Goal: Answer question/provide support

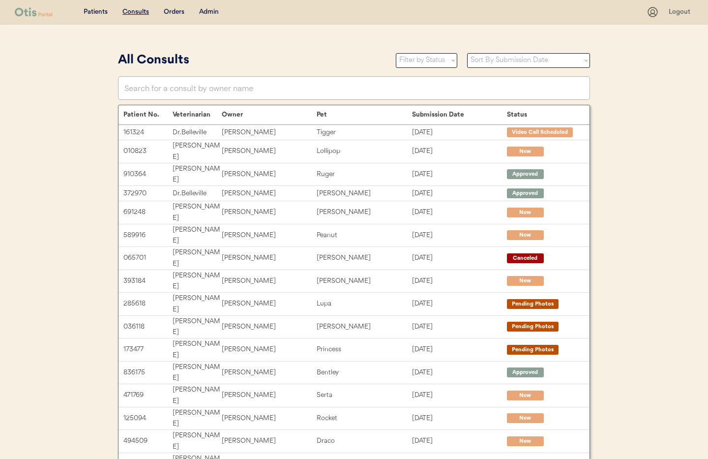
click at [205, 11] on div "Admin" at bounding box center [209, 12] width 20 height 10
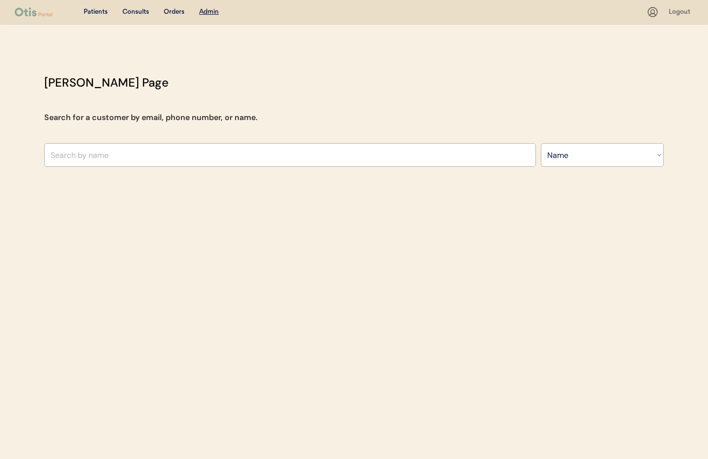
select select ""Name""
click at [228, 98] on div "Otis Admin Page Search for a customer by email, phone number, or name. Search B…" at bounding box center [354, 123] width 640 height 98
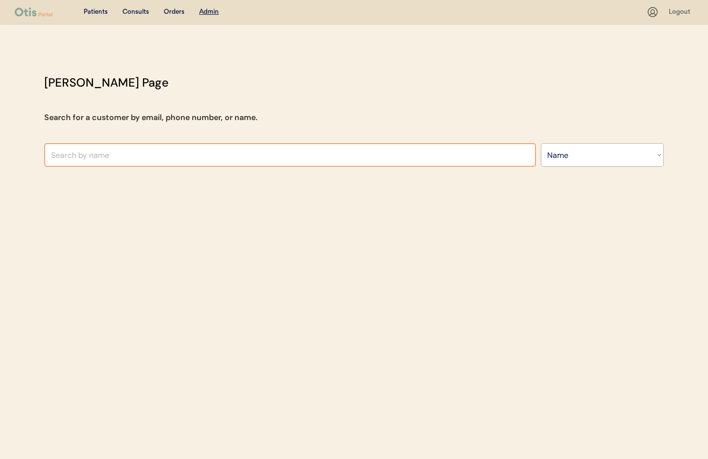
click at [111, 165] on input "text" at bounding box center [290, 155] width 492 height 24
paste input "Kym Barron"
type input "Kym Barron"
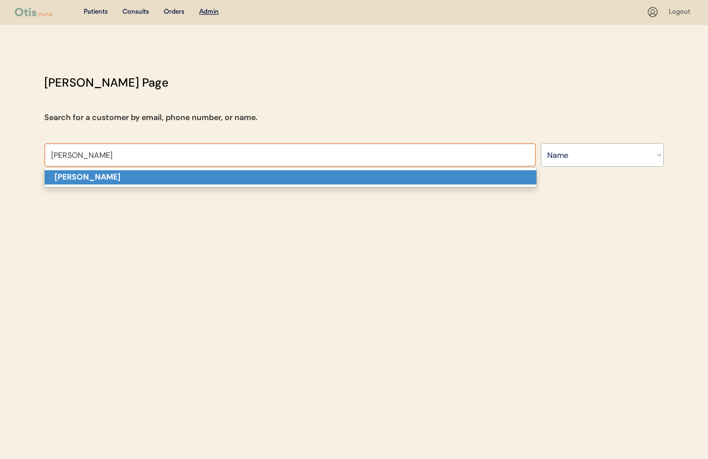
click at [116, 174] on p "Kym Barron" at bounding box center [291, 177] width 492 height 14
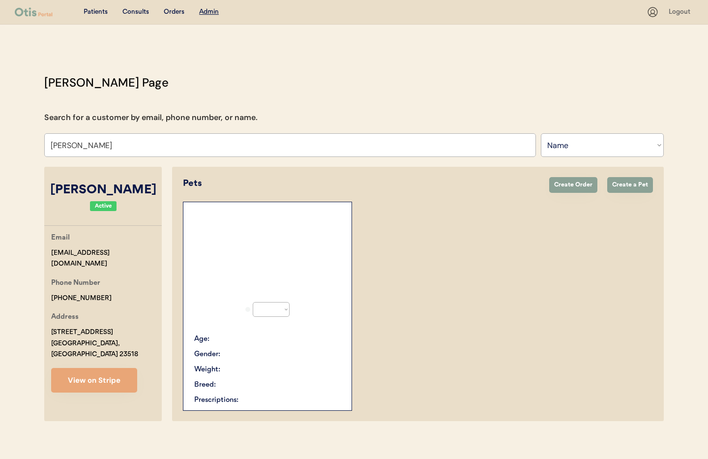
select select "true"
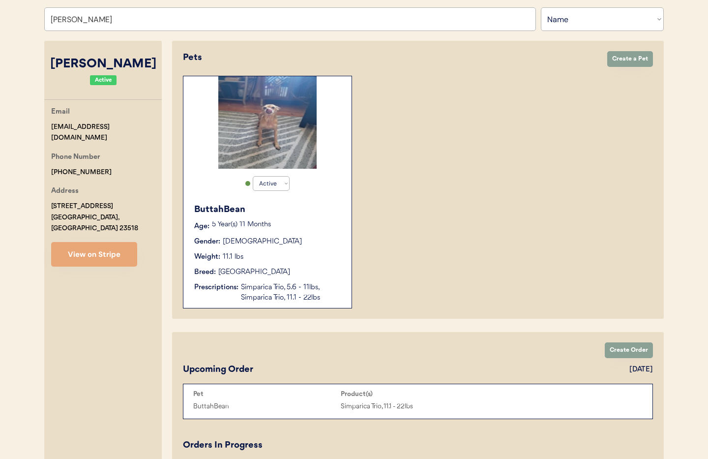
scroll to position [97, 0]
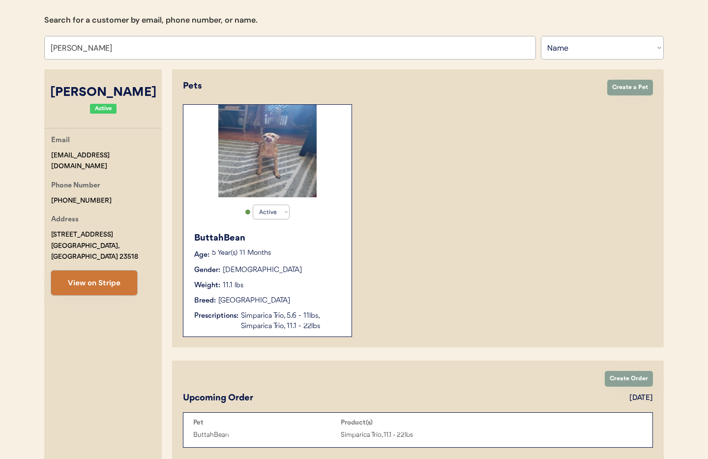
click at [96, 279] on button "View on Stripe" at bounding box center [94, 283] width 86 height 25
click at [129, 159] on div "Email kymmystry@gmail.com" at bounding box center [106, 153] width 111 height 37
drag, startPoint x: 123, startPoint y: 157, endPoint x: 62, endPoint y: 154, distance: 61.6
click at [62, 154] on div "Email kymmystry@gmail.com" at bounding box center [106, 153] width 111 height 37
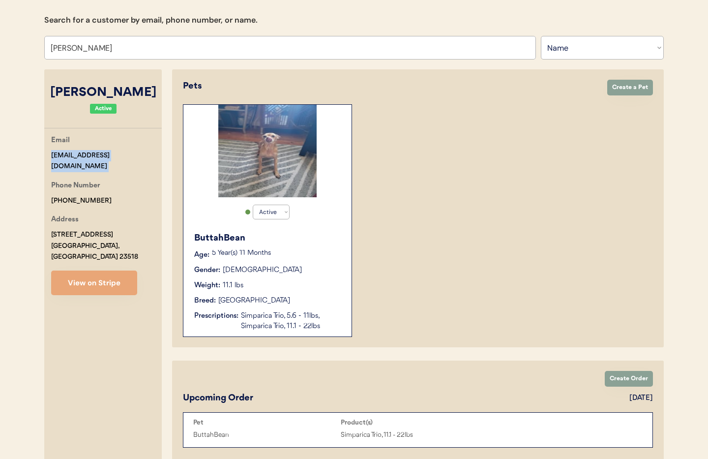
copy div "kymmystry@gmail.com"
drag, startPoint x: 102, startPoint y: 52, endPoint x: 49, endPoint y: 51, distance: 53.1
click at [49, 51] on input "Kym Barron" at bounding box center [290, 48] width 492 height 24
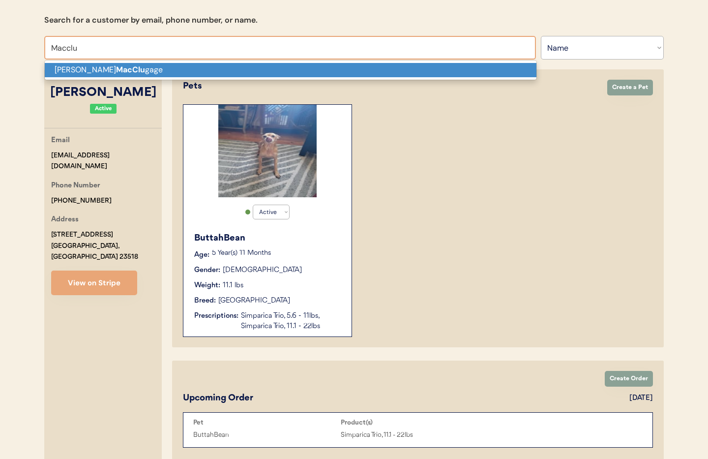
click at [81, 66] on p "Annette J. MacClu gage" at bounding box center [291, 70] width 492 height 14
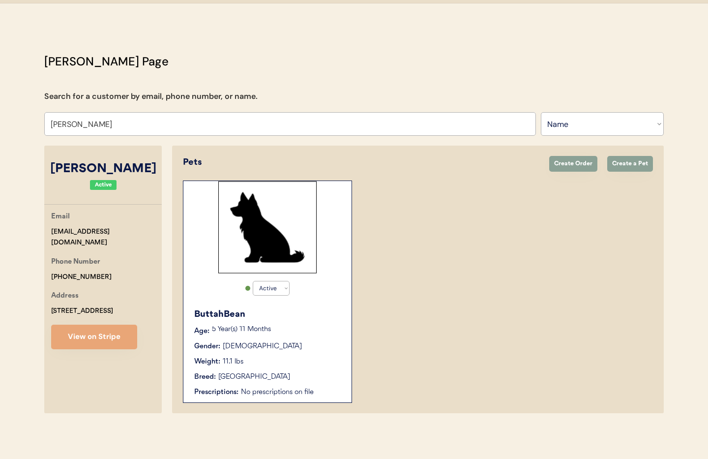
scroll to position [21, 0]
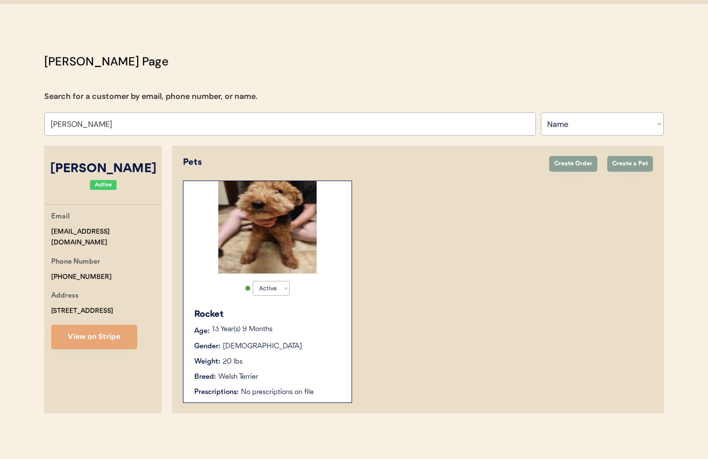
type input "Annette J. MacClugage"
click at [333, 353] on div "Rocket Age: 13 Year(s) 9 Months Gender: Male Weight: 20 lbs Breed: Welsh Terrie…" at bounding box center [267, 352] width 158 height 99
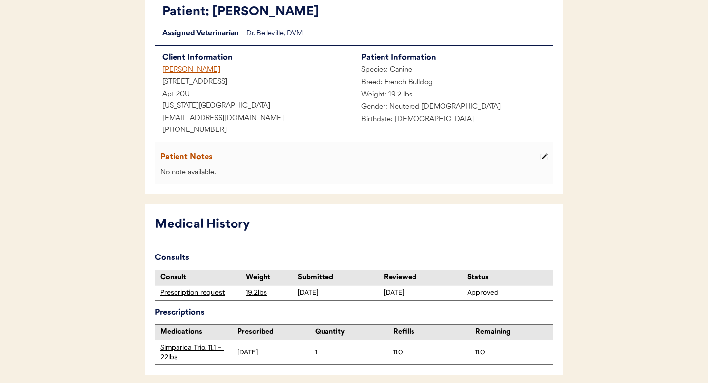
scroll to position [107, 0]
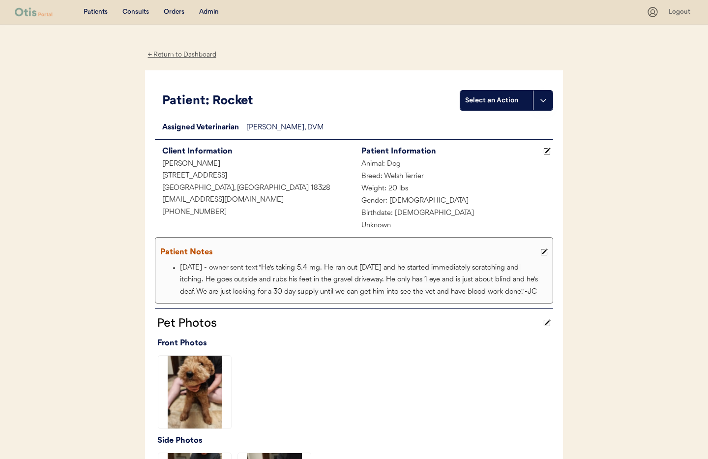
click at [544, 251] on icon at bounding box center [544, 251] width 7 height 7
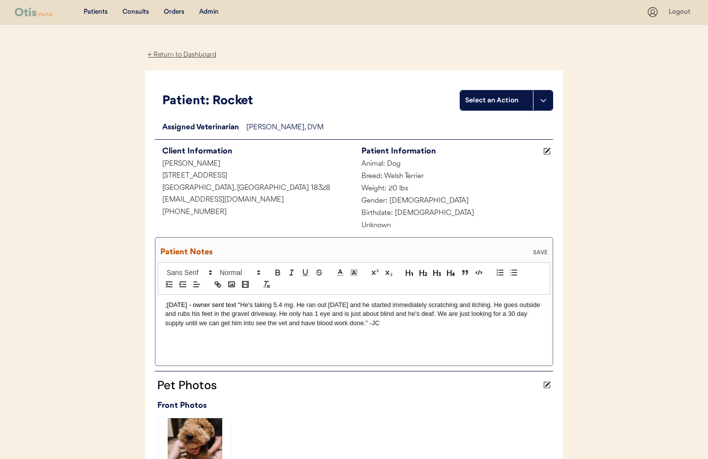
click at [166, 305] on p ";8/15/25 - owner sent text " He's taking 5.4 mg. He ran out 2 days ago and he s…" at bounding box center [354, 314] width 378 height 27
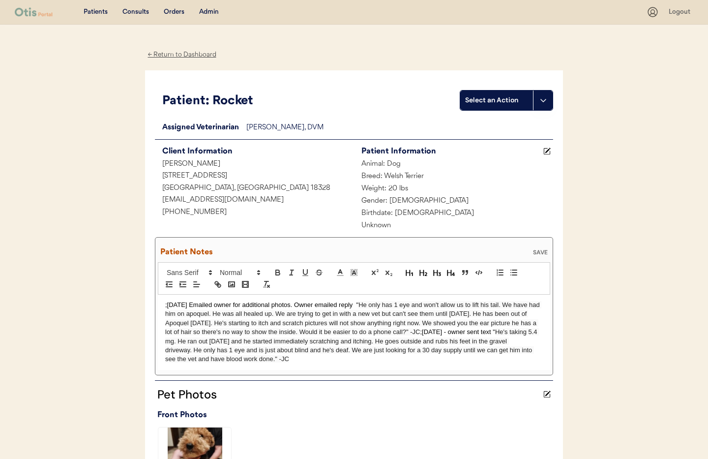
click at [538, 253] on div "SAVE" at bounding box center [541, 252] width 20 height 6
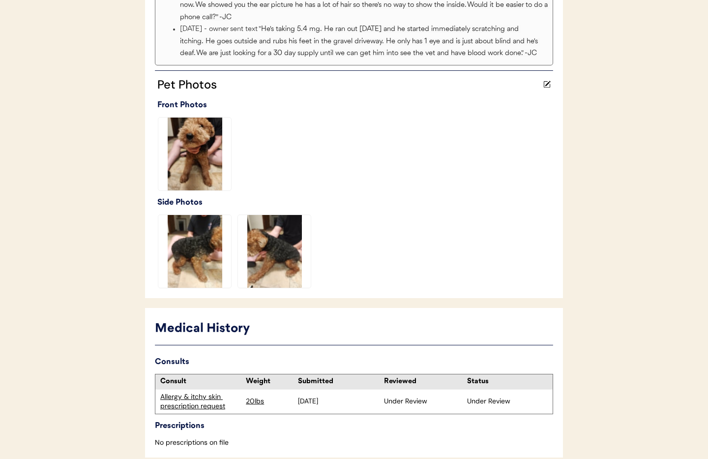
scroll to position [346, 0]
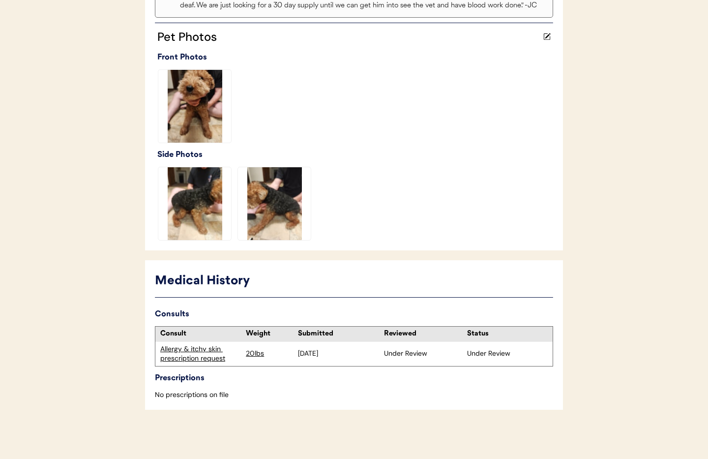
click at [198, 348] on div "Allergy & itchy skin prescription request" at bounding box center [200, 353] width 81 height 19
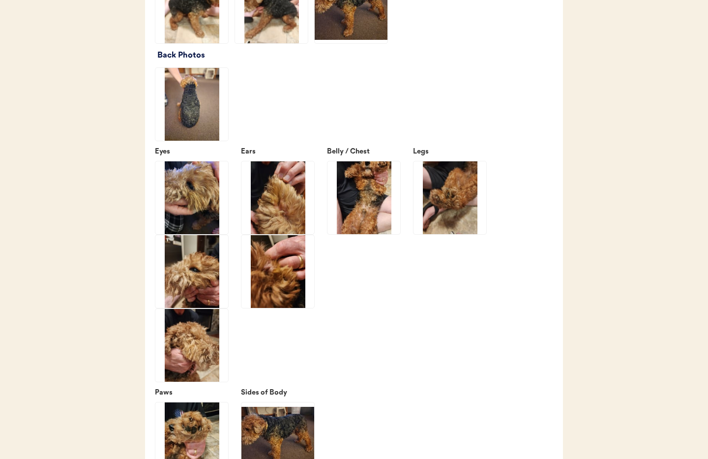
scroll to position [1356, 0]
click at [267, 298] on img at bounding box center [278, 271] width 73 height 73
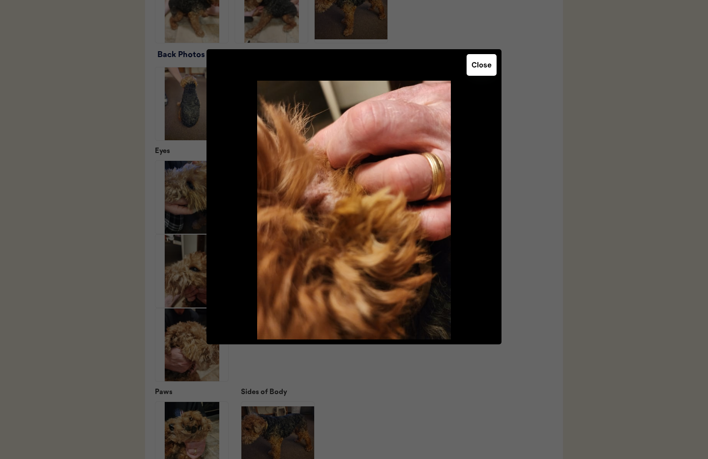
click at [486, 68] on button "Close" at bounding box center [482, 65] width 30 height 22
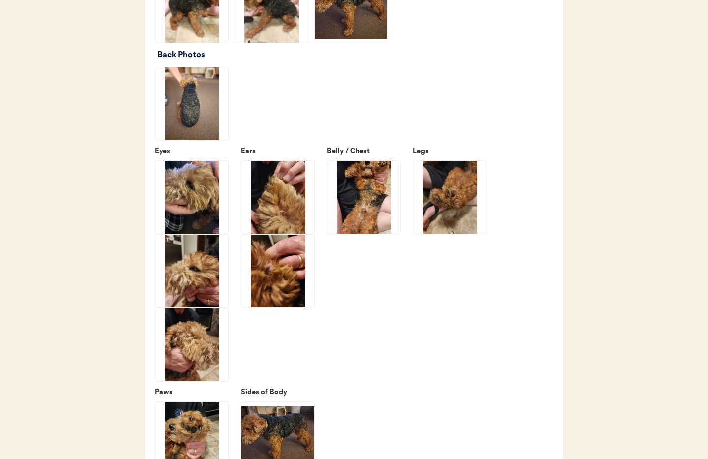
click at [298, 213] on img at bounding box center [278, 197] width 73 height 73
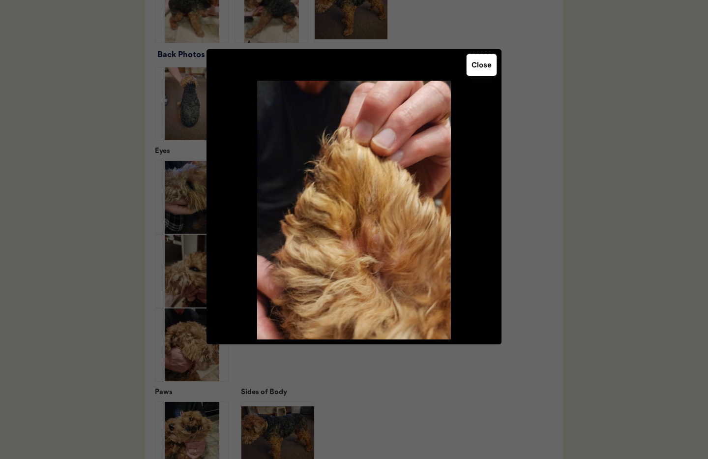
drag, startPoint x: 478, startPoint y: 73, endPoint x: 445, endPoint y: 96, distance: 40.7
click at [478, 73] on button "Close" at bounding box center [482, 65] width 30 height 22
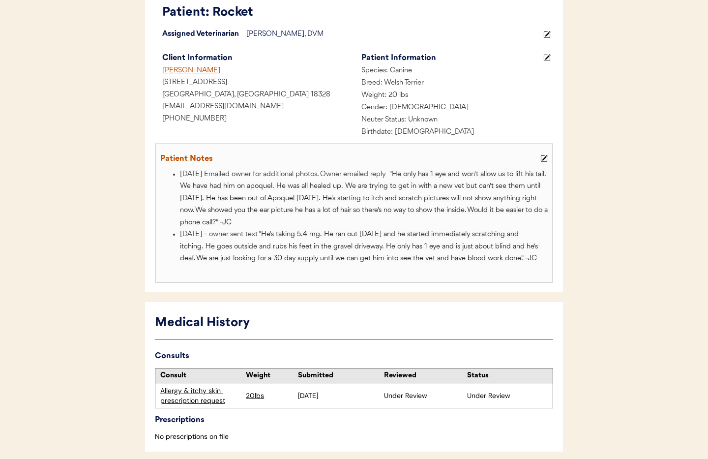
scroll to position [0, 0]
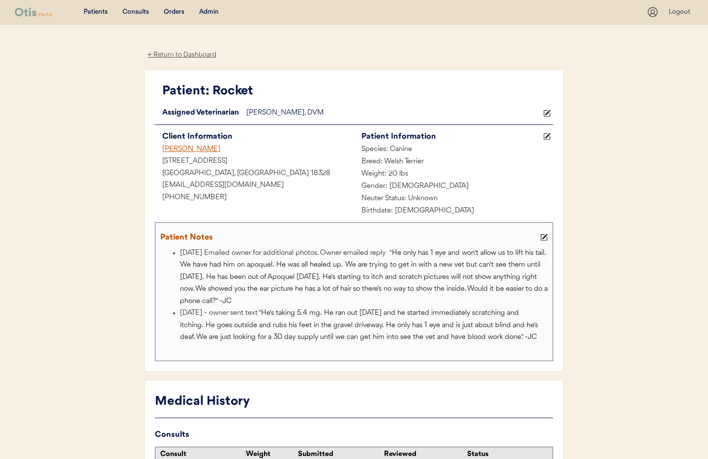
click at [183, 54] on div "← Return to Dashboard" at bounding box center [182, 54] width 74 height 11
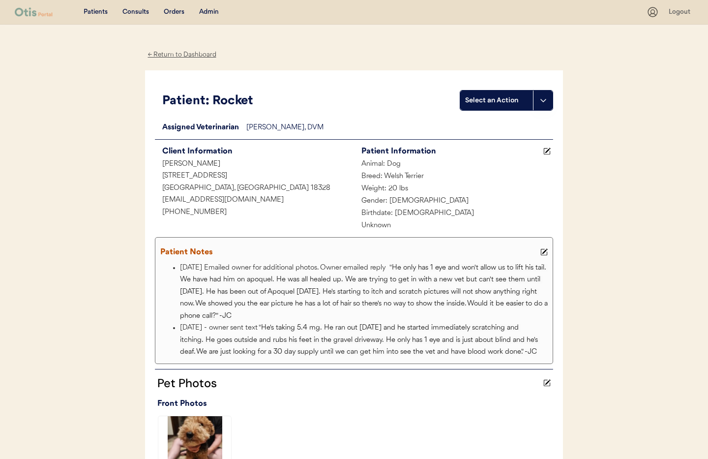
drag, startPoint x: 207, startPoint y: 14, endPoint x: 206, endPoint y: 29, distance: 14.8
click at [207, 14] on div "Admin" at bounding box center [209, 12] width 20 height 10
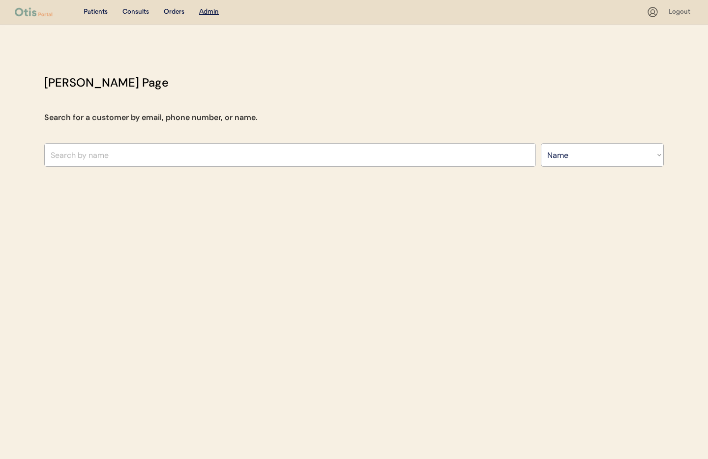
select select ""Name""
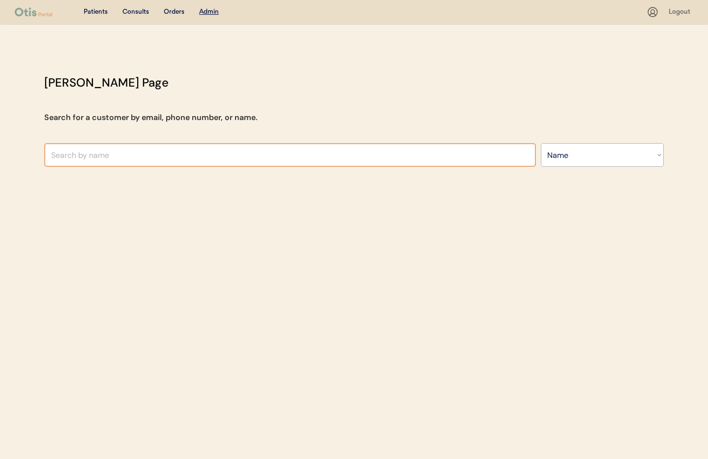
click at [152, 155] on input "text" at bounding box center [290, 155] width 492 height 24
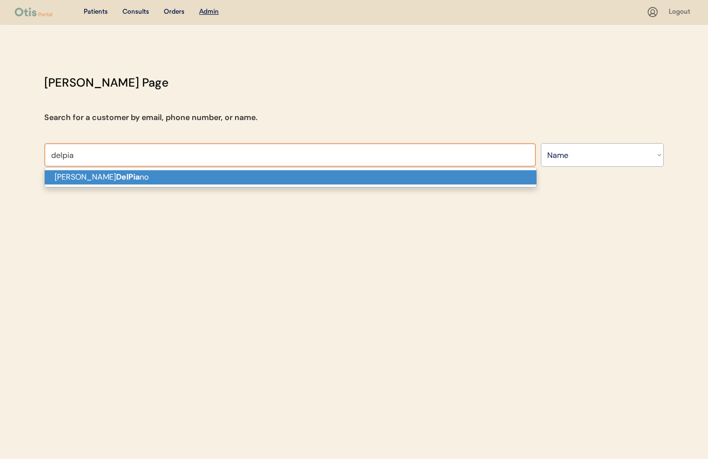
click at [122, 179] on p "[PERSON_NAME] no" at bounding box center [291, 177] width 492 height 14
type input "[PERSON_NAME]"
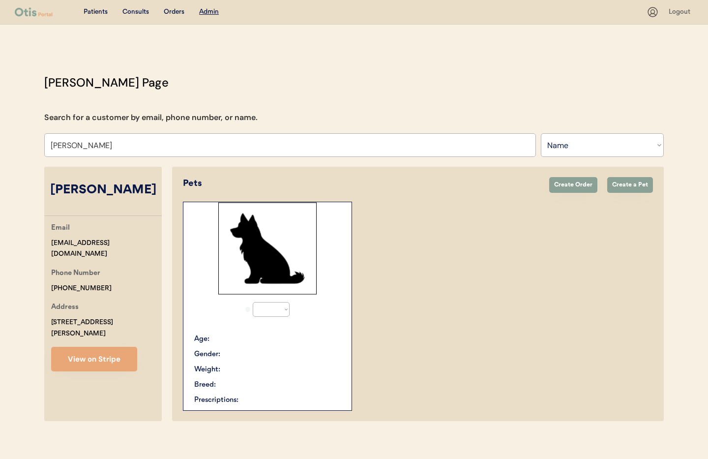
select select "true"
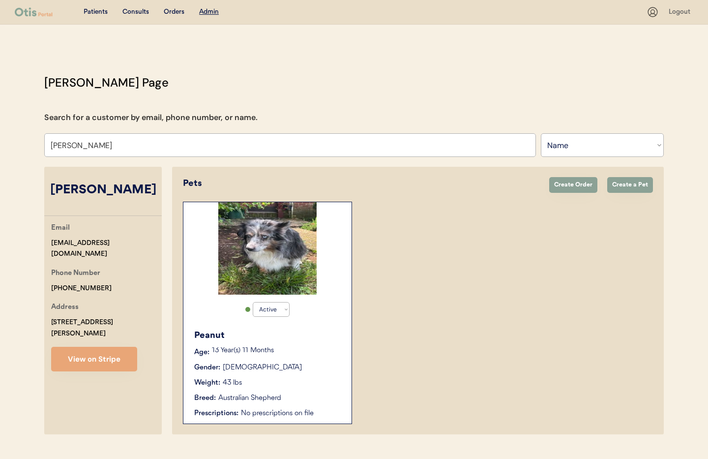
type input "[PERSON_NAME]"
click at [333, 388] on div "Weight: 43 lbs" at bounding box center [268, 383] width 148 height 10
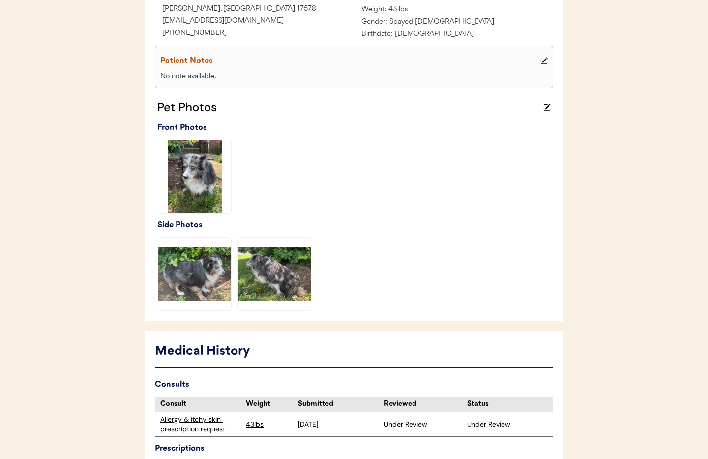
scroll to position [249, 0]
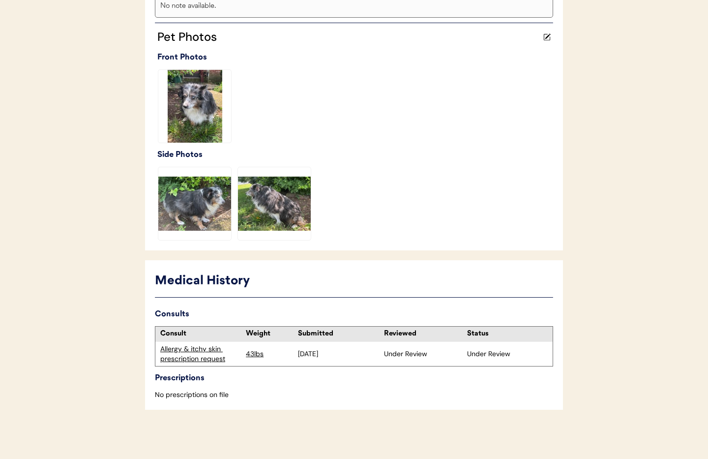
click at [174, 358] on div "Allergy & itchy skin prescription request" at bounding box center [200, 353] width 81 height 19
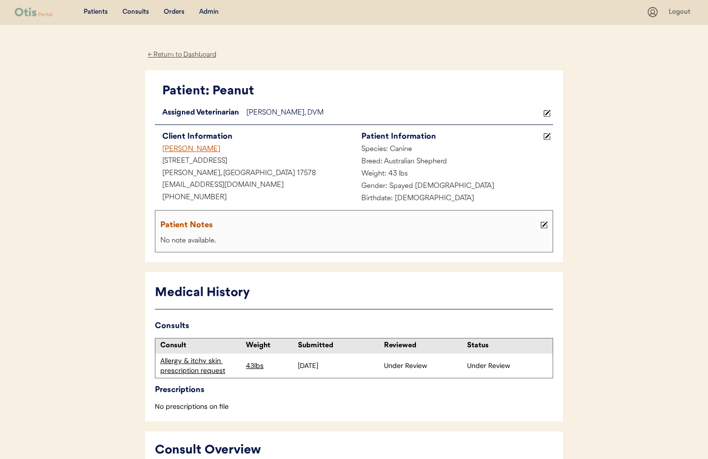
click at [183, 56] on div "← Return to Dashboard" at bounding box center [182, 54] width 74 height 11
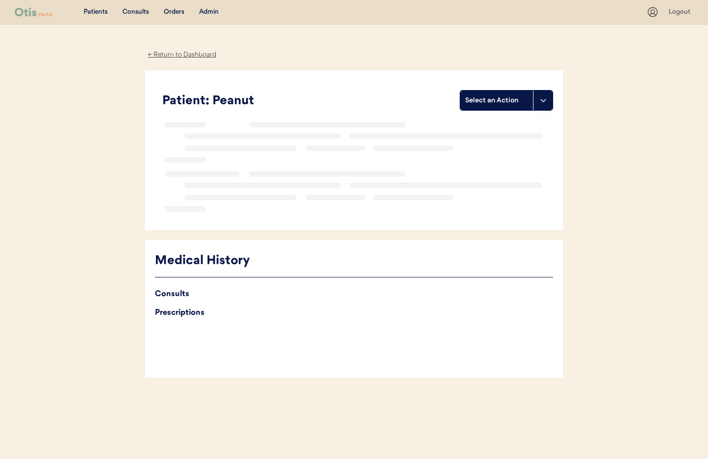
click at [204, 11] on div "Admin" at bounding box center [209, 12] width 20 height 10
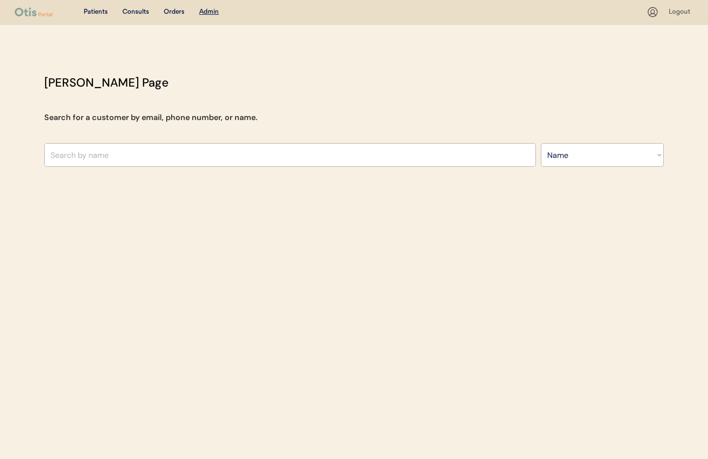
select select ""Name""
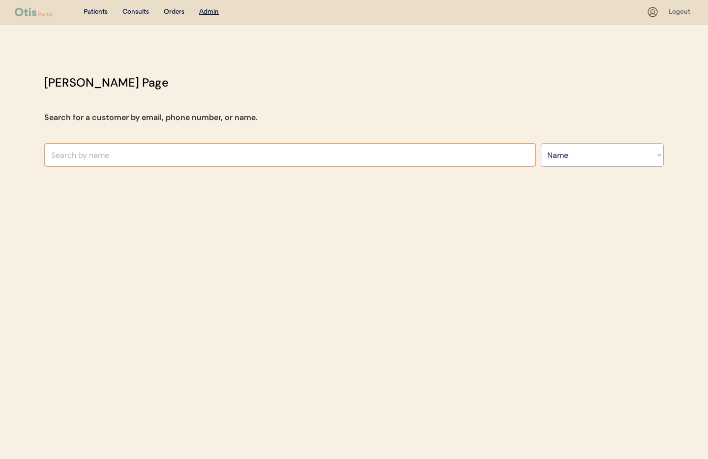
click at [196, 158] on input "text" at bounding box center [290, 155] width 492 height 24
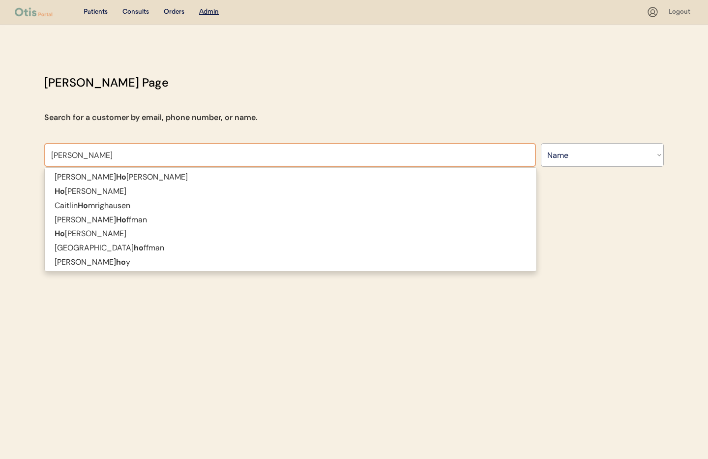
type input "[PERSON_NAME][GEOGRAPHIC_DATA]"
type input "[PERSON_NAME]"
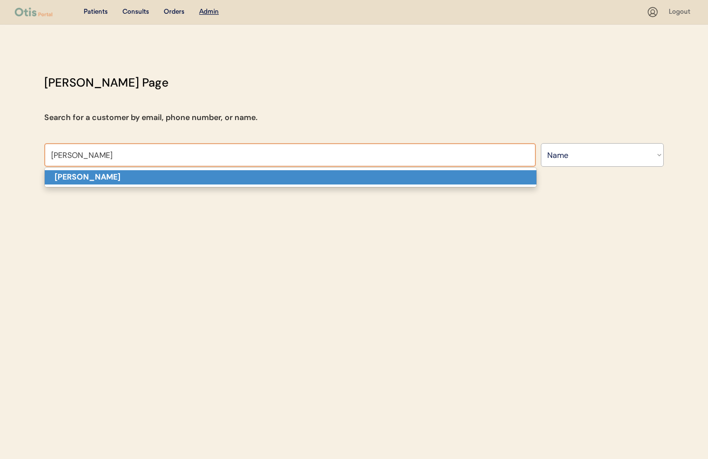
click at [187, 175] on p "[PERSON_NAME]" at bounding box center [291, 177] width 492 height 14
type input "[PERSON_NAME]"
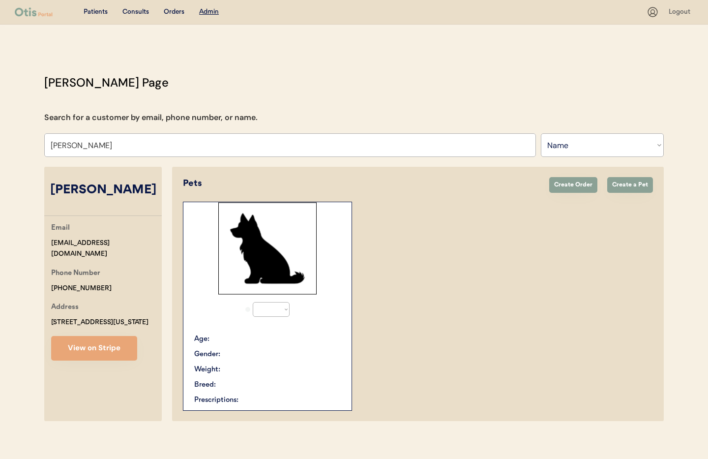
select select "true"
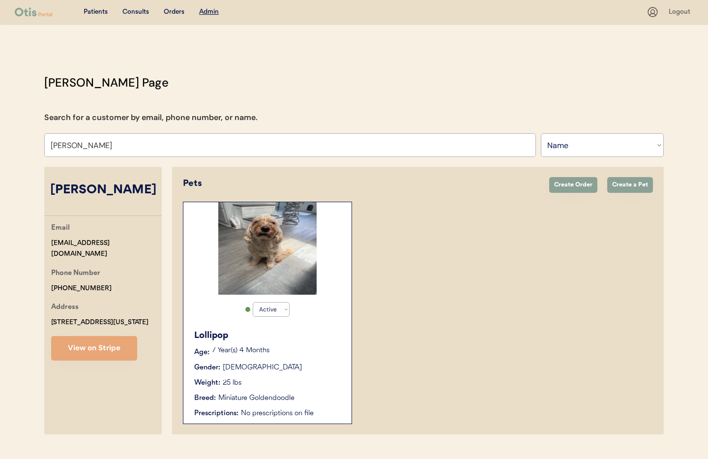
scroll to position [21, 0]
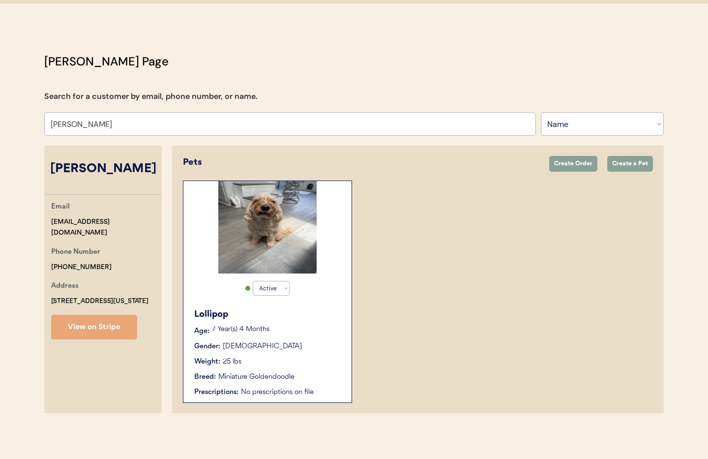
type input "[PERSON_NAME]"
click at [330, 315] on div "Lollipop" at bounding box center [268, 314] width 148 height 13
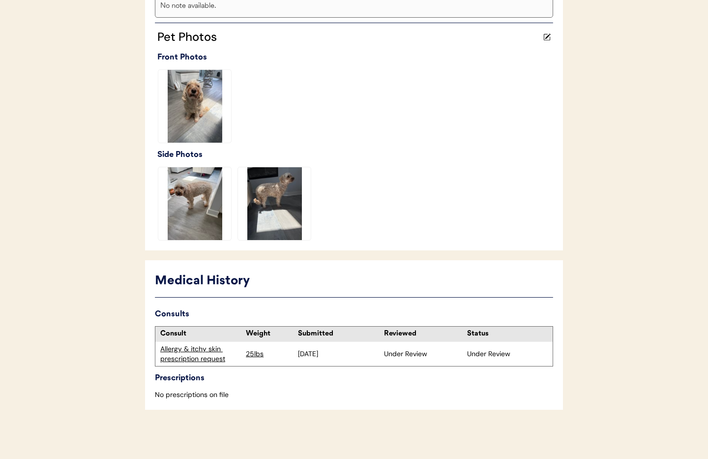
scroll to position [248, 0]
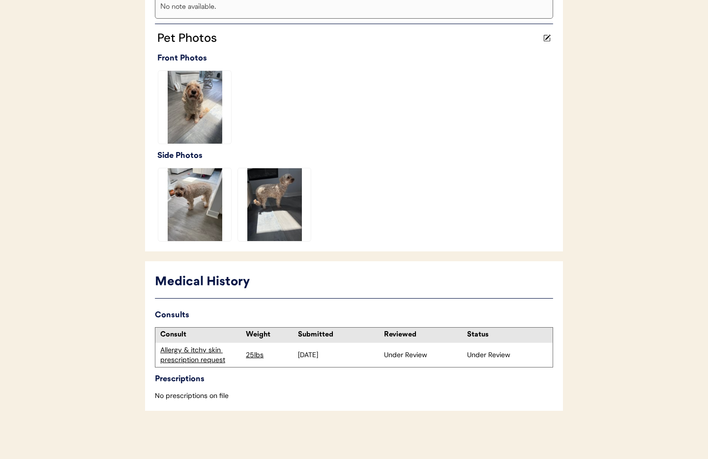
click at [199, 349] on div "Allergy & itchy skin prescription request" at bounding box center [200, 354] width 81 height 19
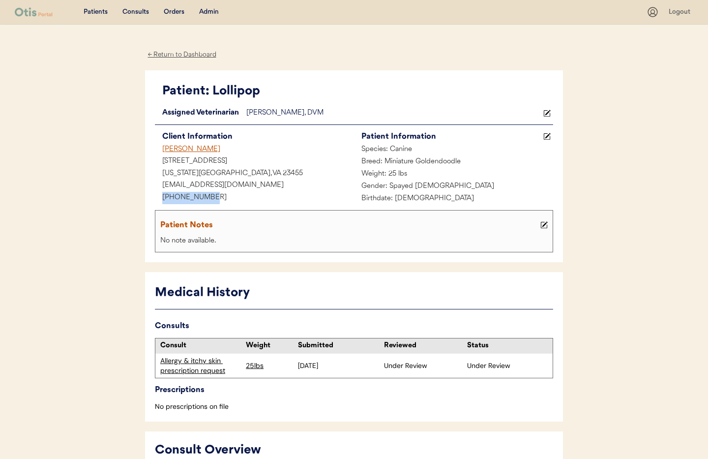
drag, startPoint x: 196, startPoint y: 197, endPoint x: 162, endPoint y: 199, distance: 34.5
click at [159, 199] on div "[PHONE_NUMBER]" at bounding box center [254, 198] width 199 height 12
copy div "+17577777005"
click at [186, 54] on div "← Return to Dashboard" at bounding box center [182, 54] width 74 height 11
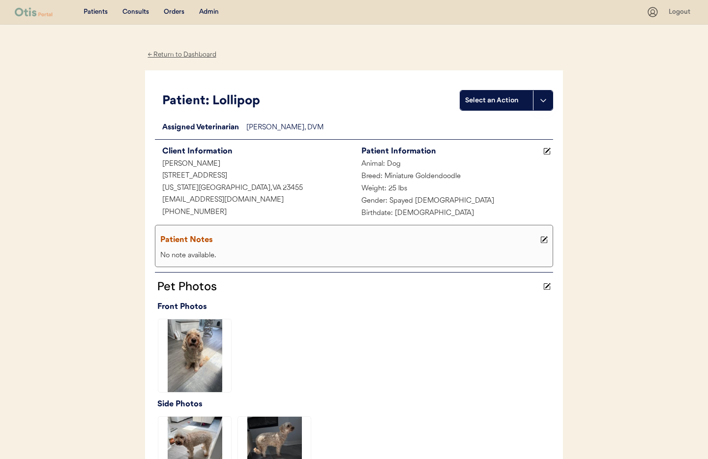
click at [208, 12] on div "Admin" at bounding box center [209, 12] width 20 height 10
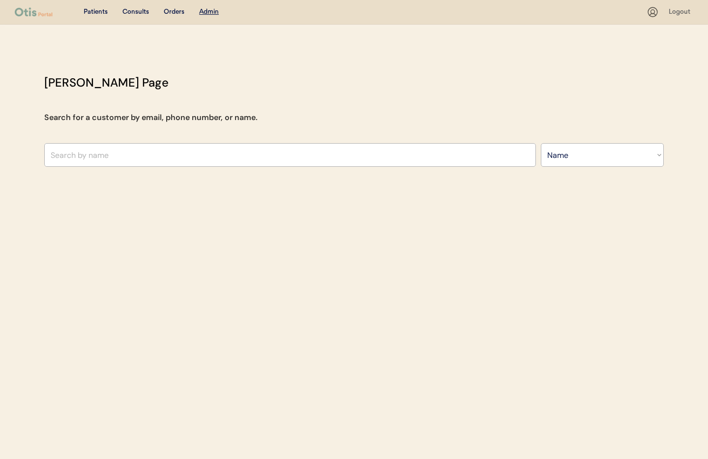
select select ""Name""
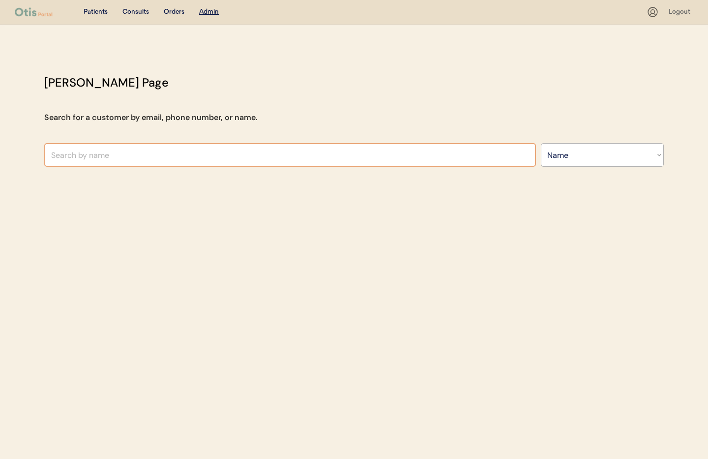
click at [180, 158] on input "text" at bounding box center [290, 155] width 492 height 24
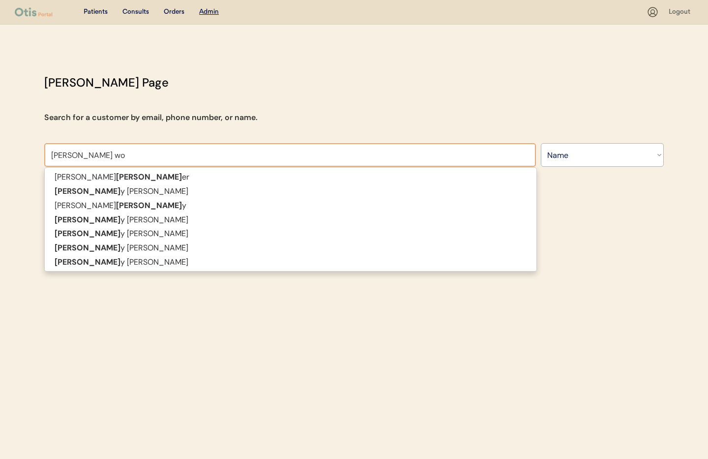
type input "[PERSON_NAME]"
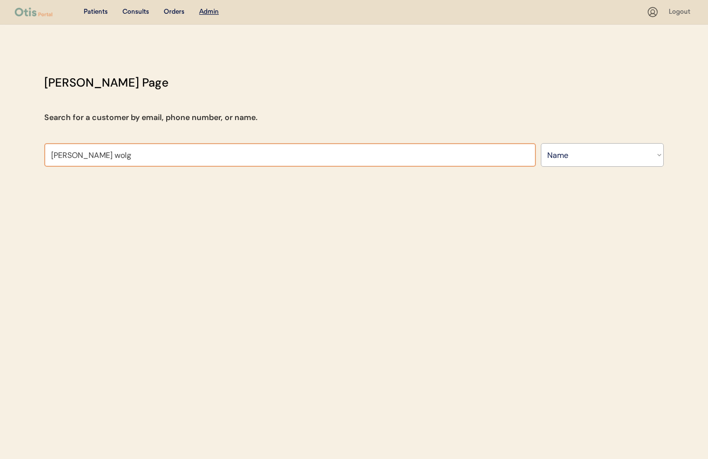
type input "[PERSON_NAME]"
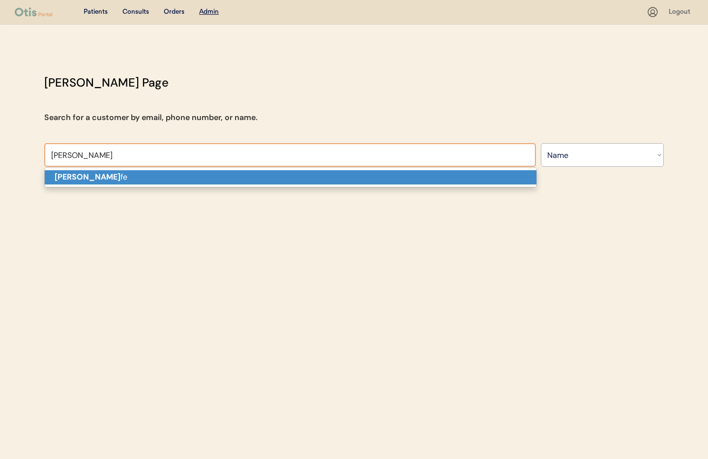
click at [164, 181] on p "[PERSON_NAME] fe" at bounding box center [291, 177] width 492 height 14
type input "[PERSON_NAME]"
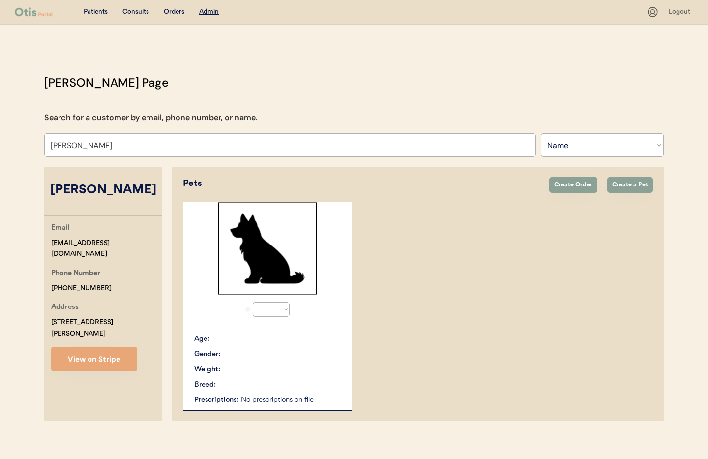
select select "true"
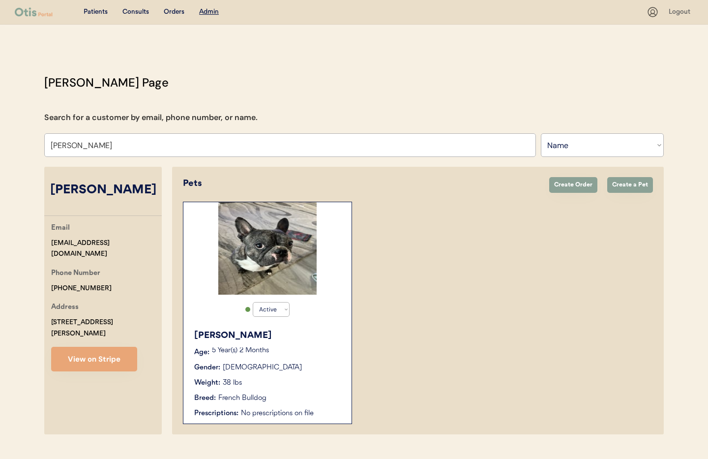
scroll to position [21, 0]
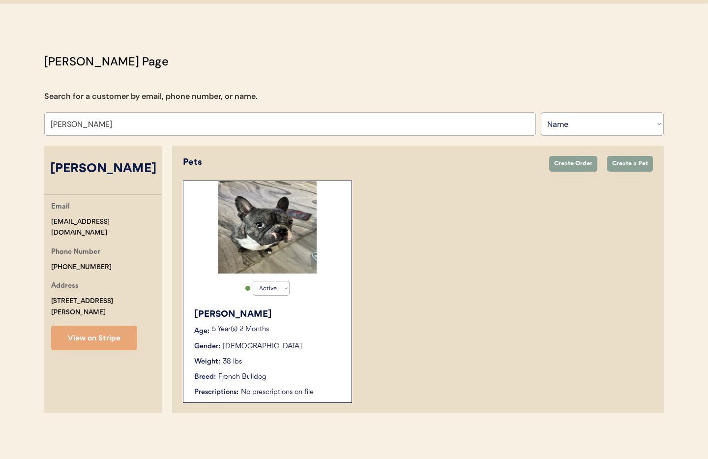
type input "[PERSON_NAME]"
click at [325, 363] on div "Weight: 38 lbs" at bounding box center [268, 362] width 148 height 10
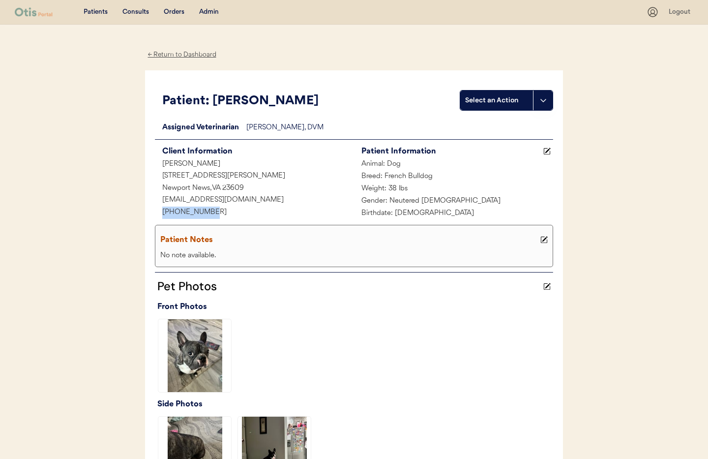
drag, startPoint x: 196, startPoint y: 208, endPoint x: 138, endPoint y: 209, distance: 58.0
click at [135, 207] on div "Patients Consults Orders Admin Logout ← Return to Dashboard Patient: Sammy Sele…" at bounding box center [354, 354] width 708 height 708
copy div "[PHONE_NUMBER]"
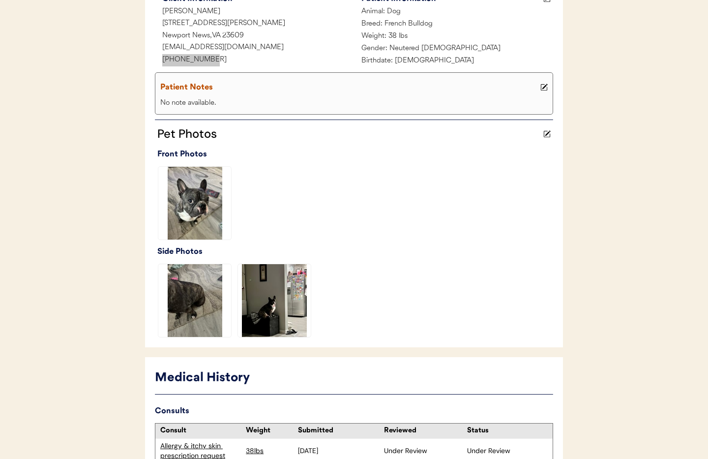
scroll to position [249, 0]
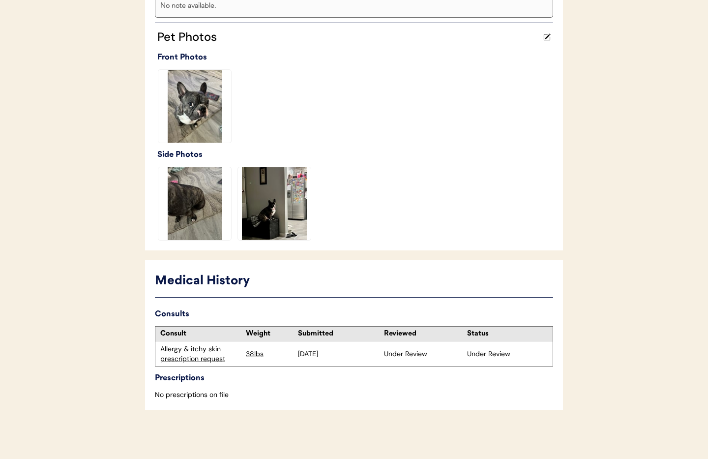
click at [205, 359] on div "Allergy & itchy skin prescription request" at bounding box center [200, 353] width 81 height 19
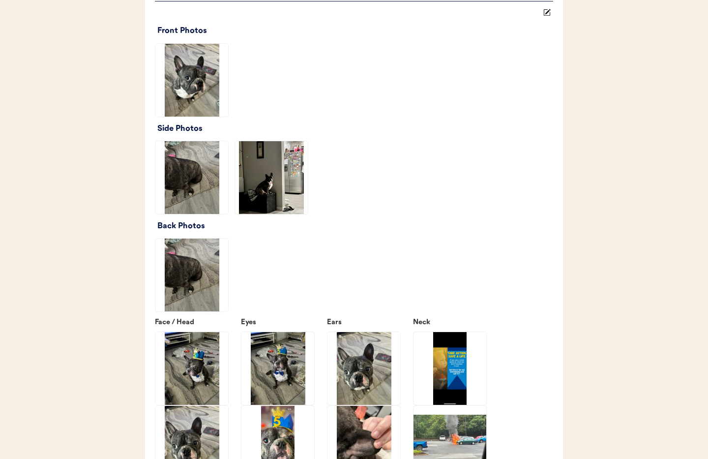
scroll to position [1241, 0]
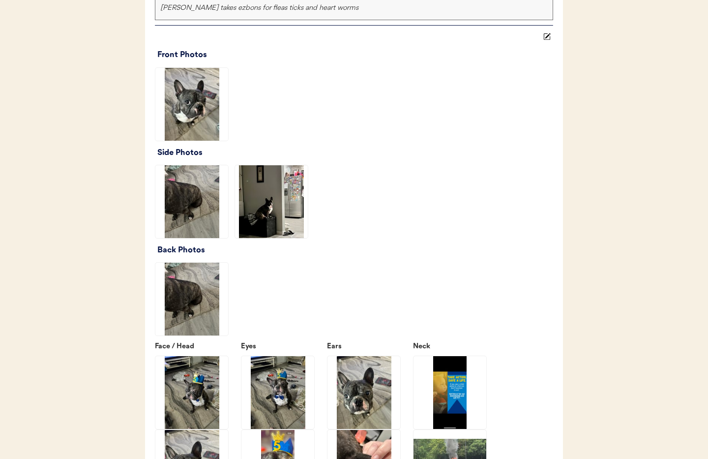
click at [547, 34] on icon at bounding box center [547, 36] width 7 height 7
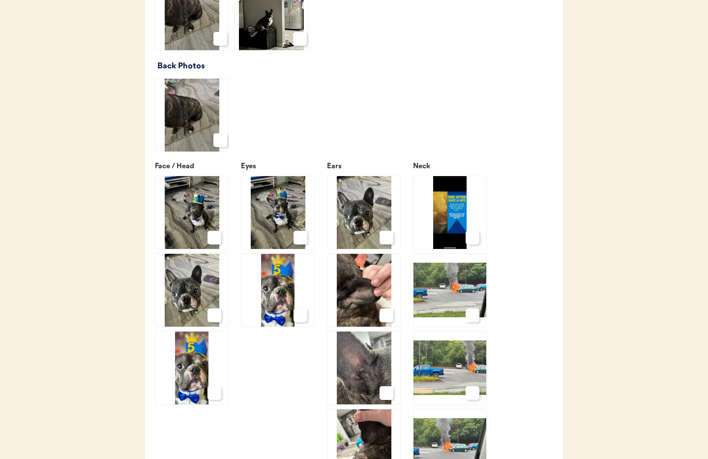
scroll to position [1437, 0]
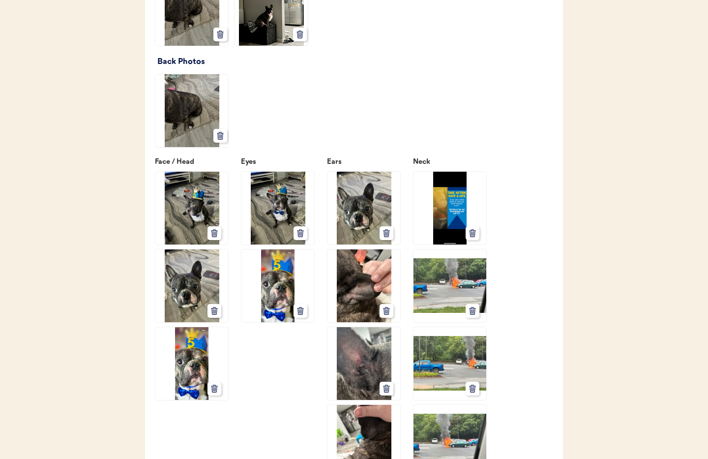
click at [474, 235] on icon at bounding box center [472, 233] width 9 height 9
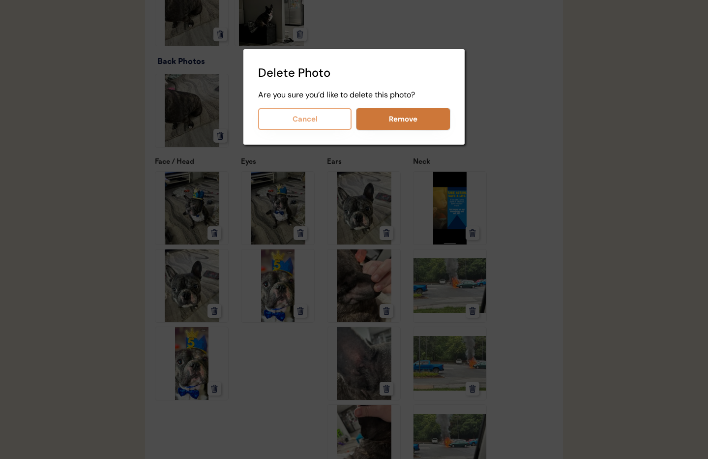
drag, startPoint x: 405, startPoint y: 122, endPoint x: 456, endPoint y: 166, distance: 66.6
click at [405, 122] on button "Remove" at bounding box center [403, 119] width 93 height 22
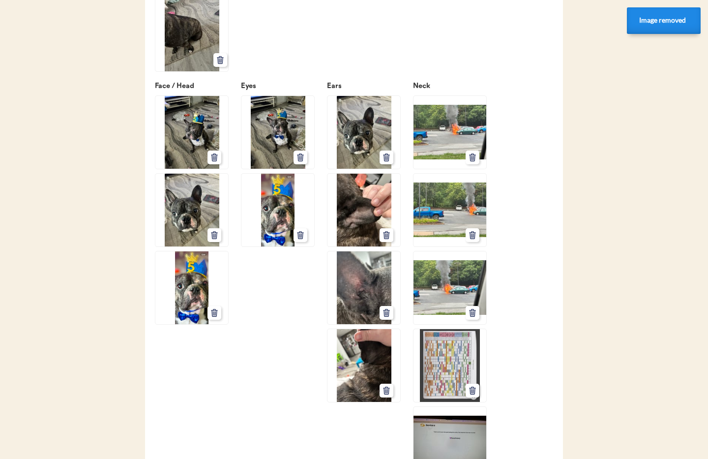
scroll to position [1514, 0]
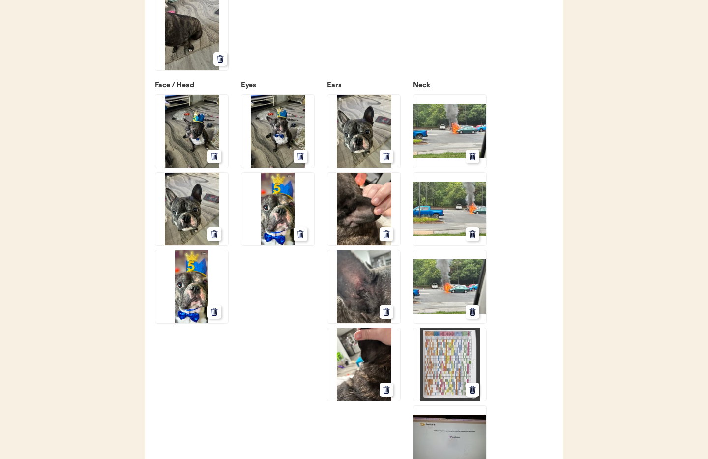
drag, startPoint x: 473, startPoint y: 160, endPoint x: 479, endPoint y: 166, distance: 8.7
click at [473, 160] on use at bounding box center [473, 155] width 6 height 7
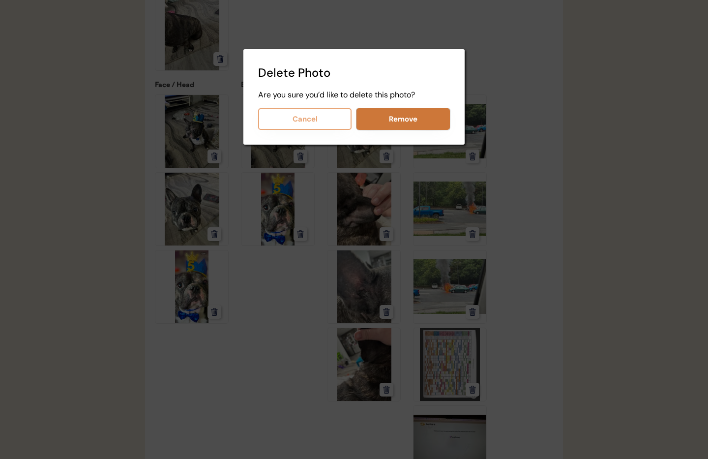
drag, startPoint x: 416, startPoint y: 123, endPoint x: 443, endPoint y: 165, distance: 49.1
click at [416, 123] on button "Remove" at bounding box center [403, 119] width 93 height 22
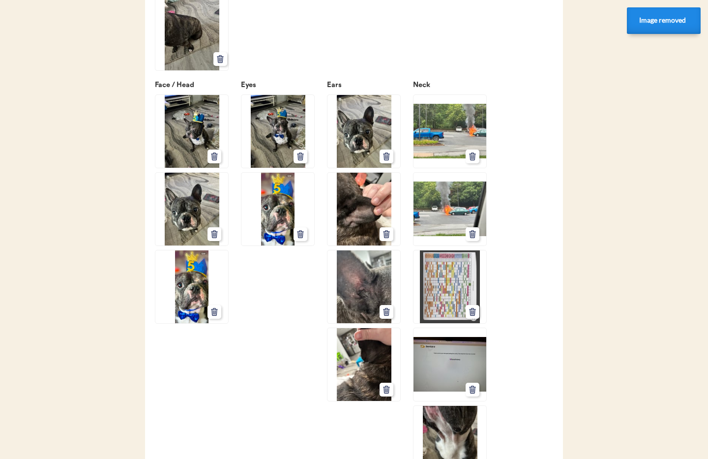
click at [475, 162] on button at bounding box center [473, 157] width 14 height 14
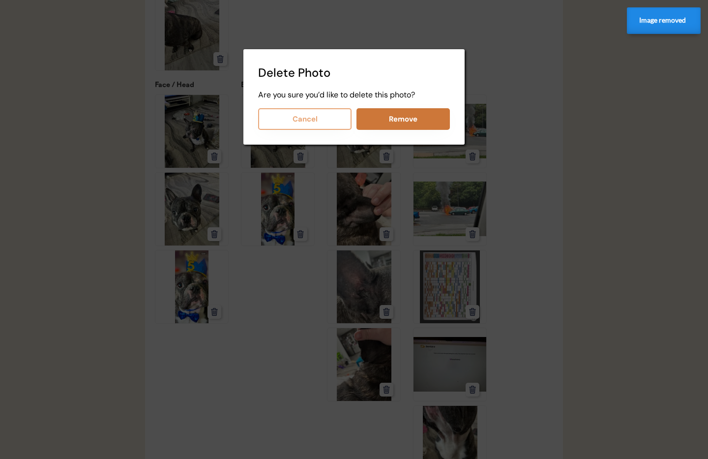
click at [416, 117] on button "Remove" at bounding box center [403, 119] width 93 height 22
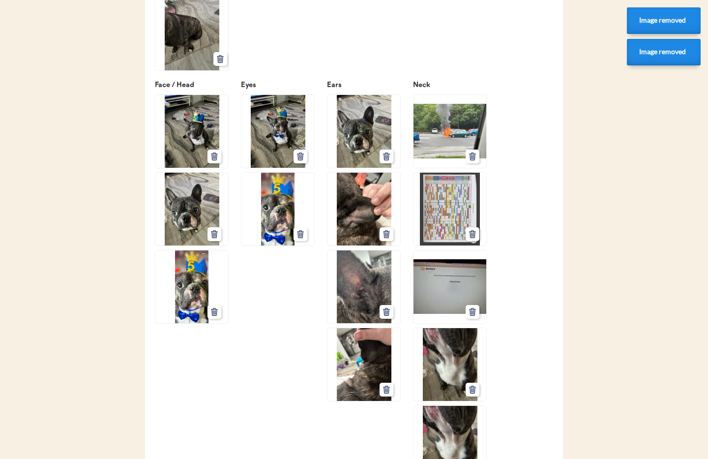
drag, startPoint x: 476, startPoint y: 153, endPoint x: 468, endPoint y: 146, distance: 10.8
click at [476, 153] on icon at bounding box center [472, 156] width 9 height 9
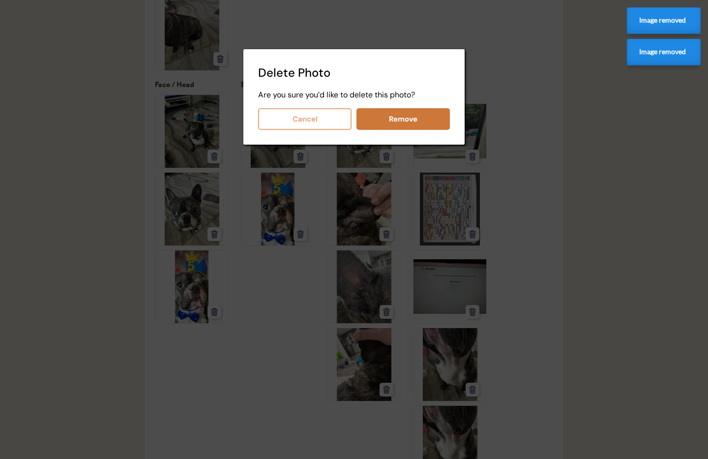
click at [426, 126] on button "Remove" at bounding box center [403, 119] width 93 height 22
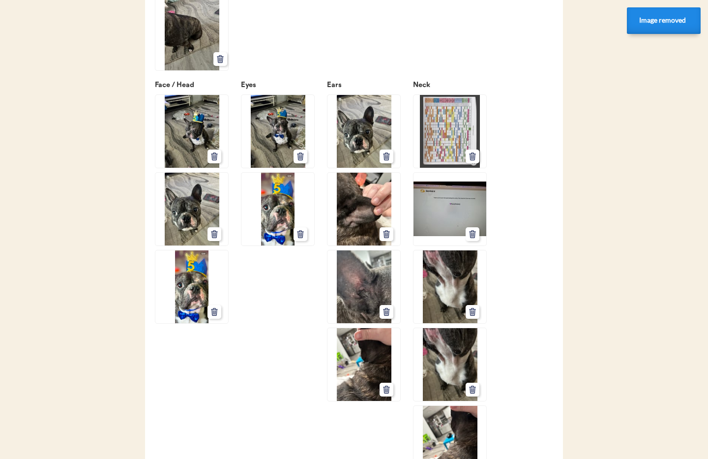
click at [476, 160] on icon at bounding box center [472, 156] width 9 height 9
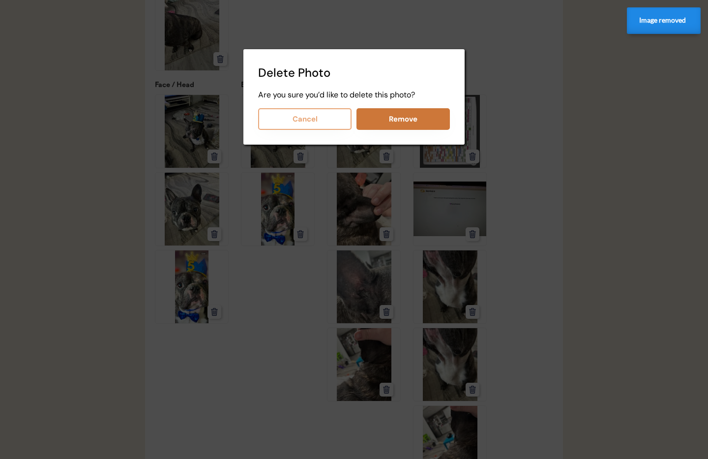
drag, startPoint x: 422, startPoint y: 122, endPoint x: 427, endPoint y: 125, distance: 5.5
click at [422, 122] on button "Remove" at bounding box center [403, 119] width 93 height 22
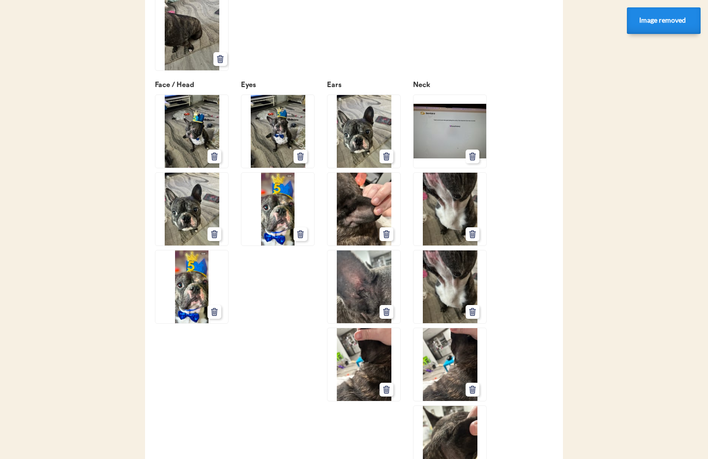
click at [475, 156] on use at bounding box center [473, 155] width 6 height 7
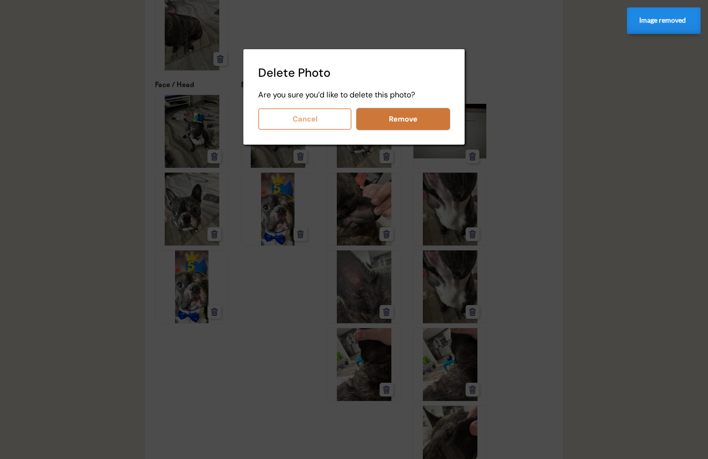
drag, startPoint x: 410, startPoint y: 124, endPoint x: 429, endPoint y: 124, distance: 19.7
click at [410, 124] on button "Remove" at bounding box center [403, 119] width 93 height 22
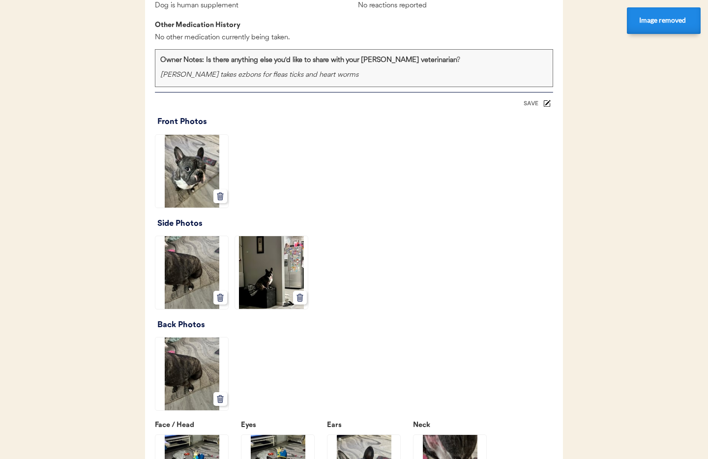
scroll to position [1149, 0]
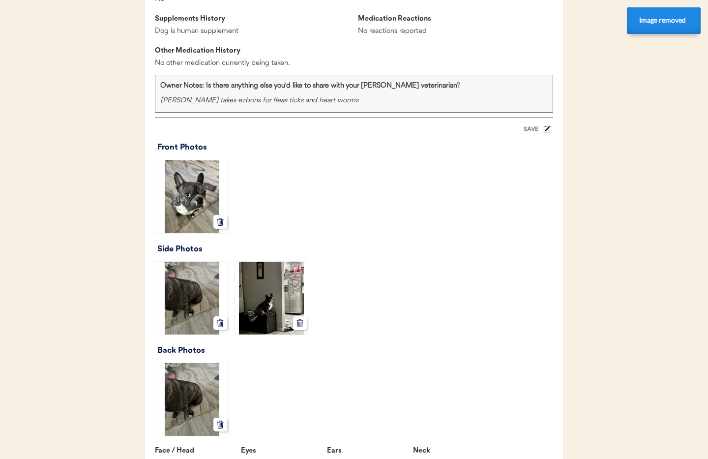
click at [528, 128] on div "SAVE" at bounding box center [531, 129] width 20 height 6
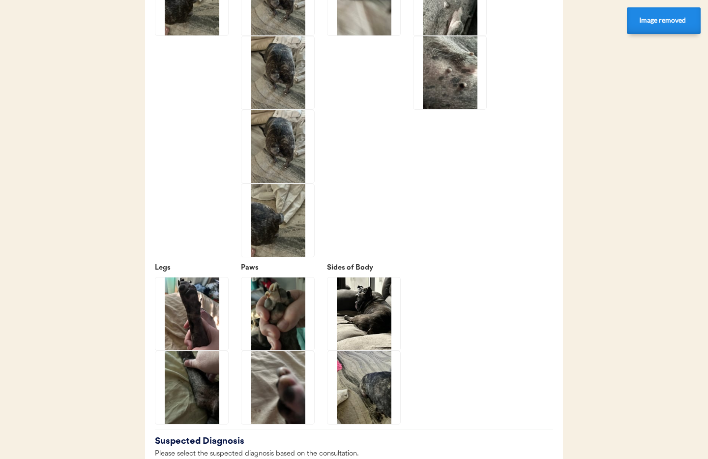
scroll to position [1966, 0]
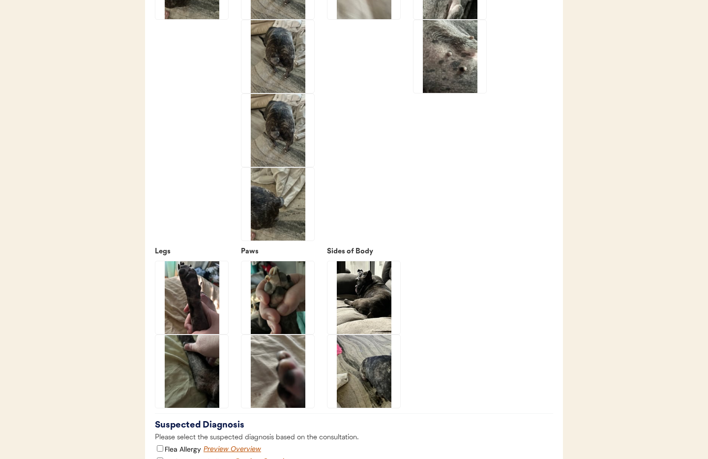
click at [286, 374] on img at bounding box center [278, 371] width 73 height 73
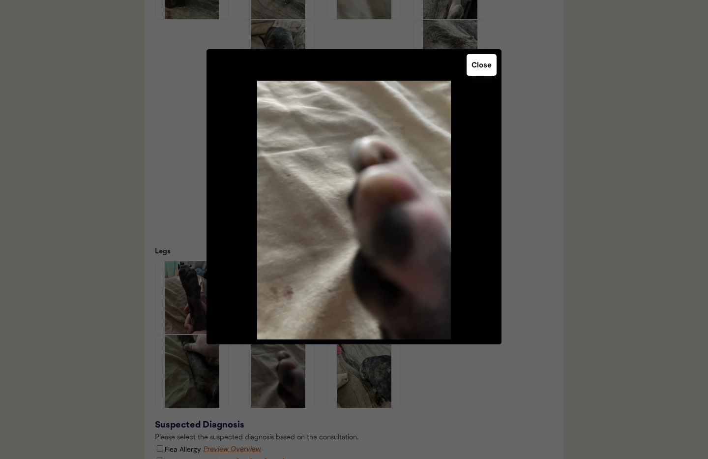
click at [478, 65] on button "Close" at bounding box center [482, 65] width 30 height 22
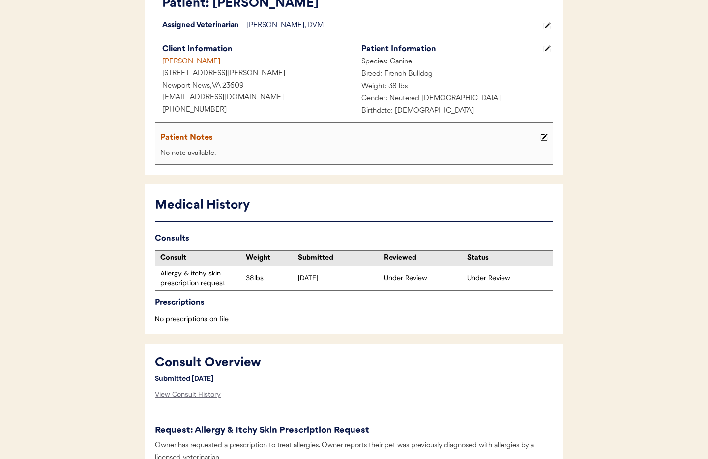
scroll to position [0, 0]
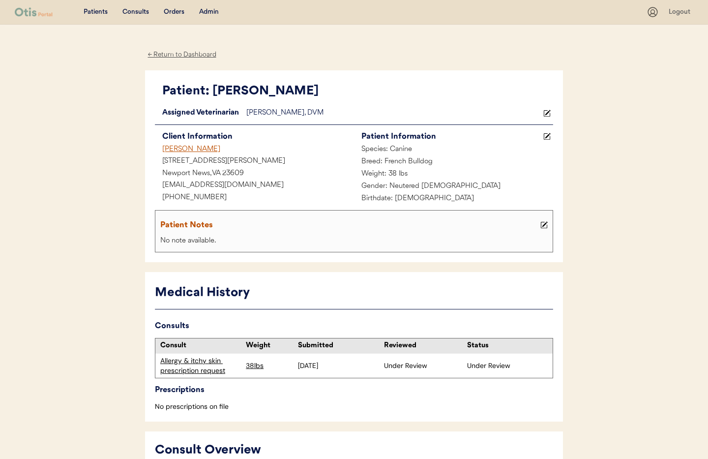
click at [199, 60] on div "← Return to Dashboard" at bounding box center [182, 54] width 74 height 11
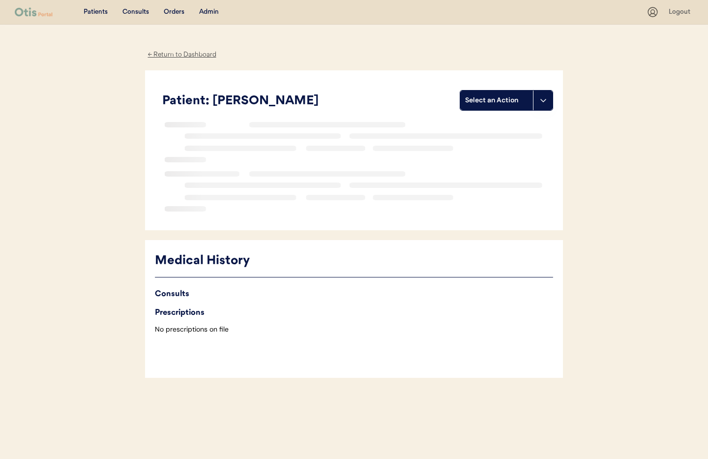
click at [212, 13] on div "Admin" at bounding box center [209, 12] width 20 height 10
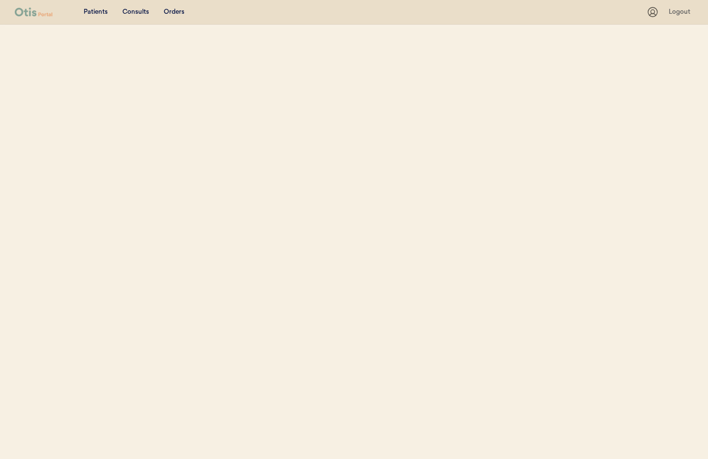
select select ""Name""
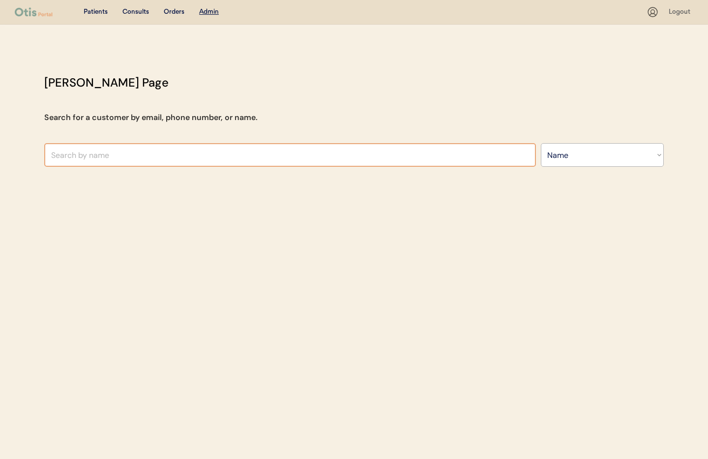
drag, startPoint x: 148, startPoint y: 154, endPoint x: 153, endPoint y: 155, distance: 4.9
click at [149, 154] on input "text" at bounding box center [290, 155] width 492 height 24
type input "st"
type input "steven Zerneri"
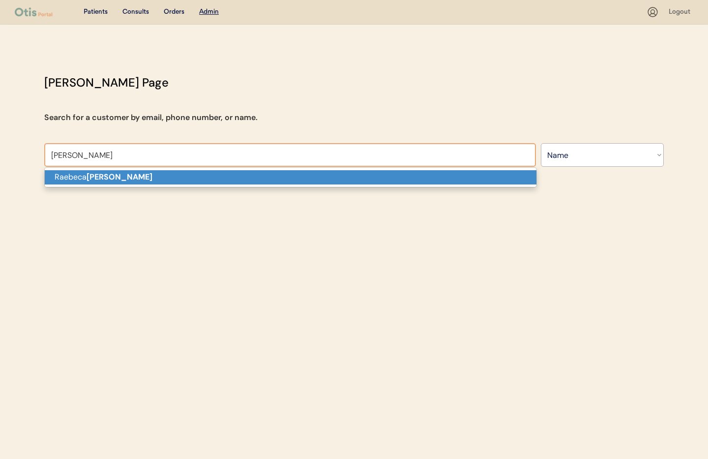
click at [148, 178] on p "Raebeca stien" at bounding box center [291, 177] width 492 height 14
type input "Raebeca stien"
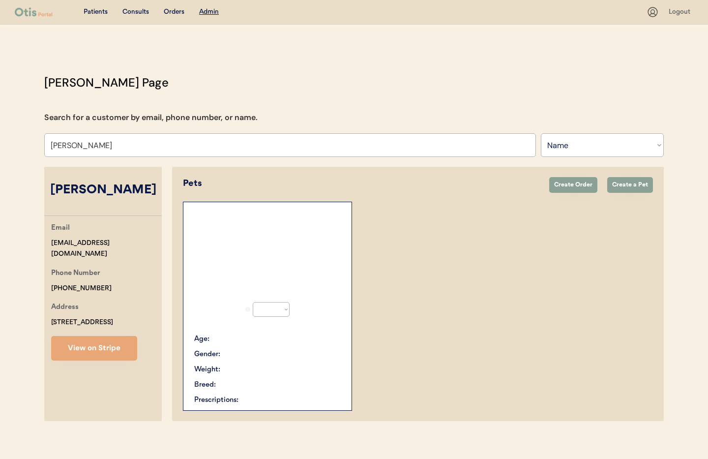
select select "true"
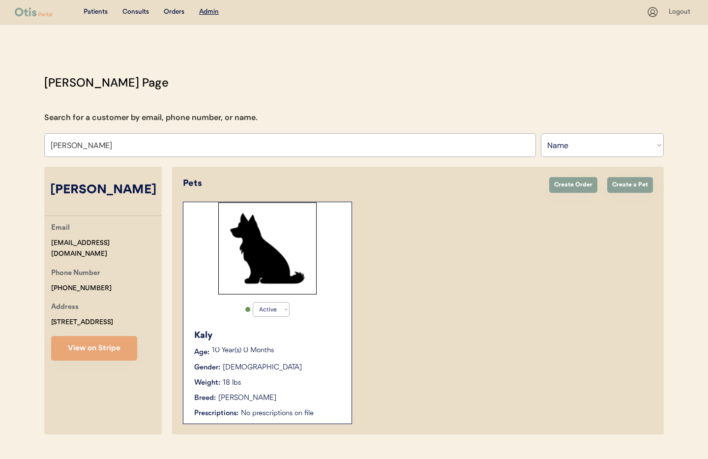
scroll to position [21, 0]
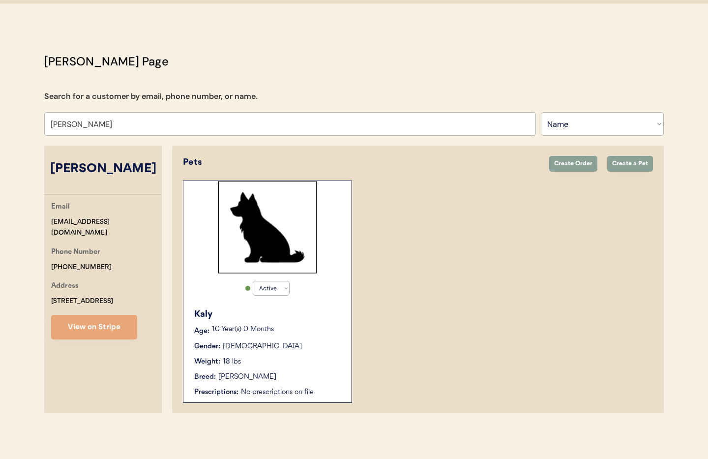
type input "Raebeca stien"
click at [299, 339] on div "Kaly Age: 10 Year(s) 0 Months Gender: Female Weight: 18 lbs Breed: Shih Tzu Pre…" at bounding box center [267, 352] width 158 height 99
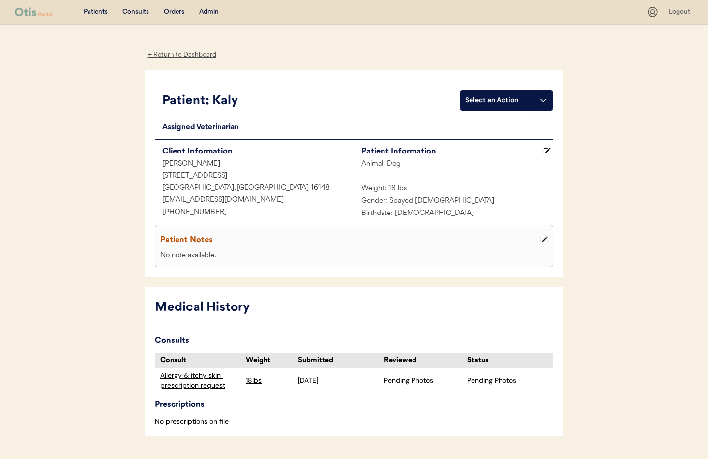
scroll to position [27, 0]
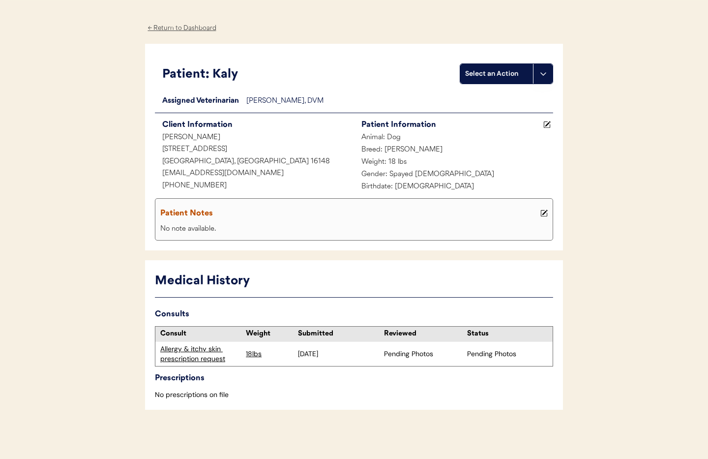
click at [209, 351] on div "Allergy & itchy skin prescription request" at bounding box center [200, 353] width 81 height 19
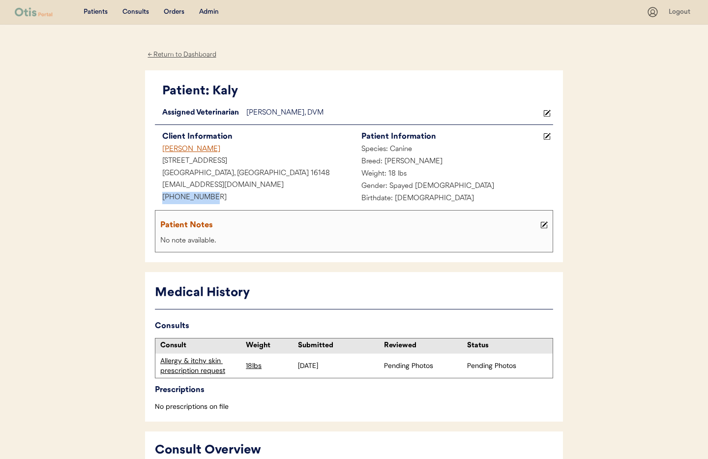
drag, startPoint x: 197, startPoint y: 197, endPoint x: 158, endPoint y: 198, distance: 38.4
click at [155, 198] on div "[PHONE_NUMBER]" at bounding box center [254, 198] width 199 height 12
copy div "[PHONE_NUMBER]"
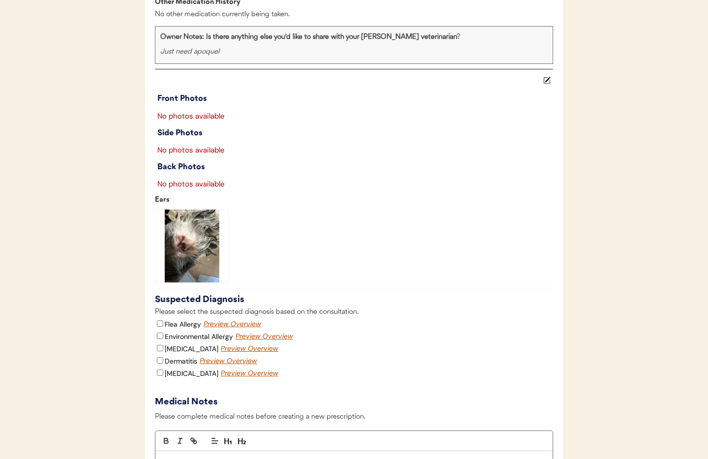
scroll to position [1072, 0]
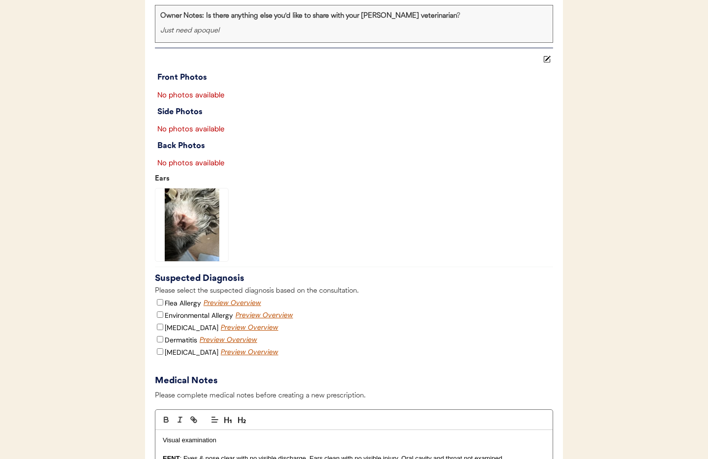
click at [193, 254] on img at bounding box center [191, 224] width 73 height 73
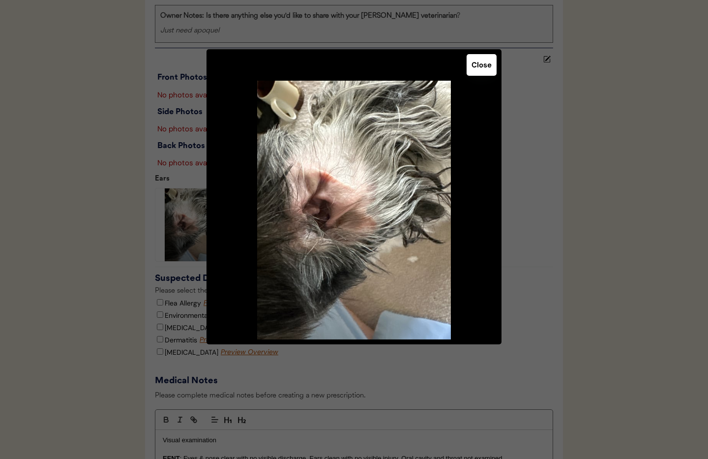
drag, startPoint x: 484, startPoint y: 69, endPoint x: 484, endPoint y: 74, distance: 4.9
click at [484, 69] on button "Close" at bounding box center [482, 65] width 30 height 22
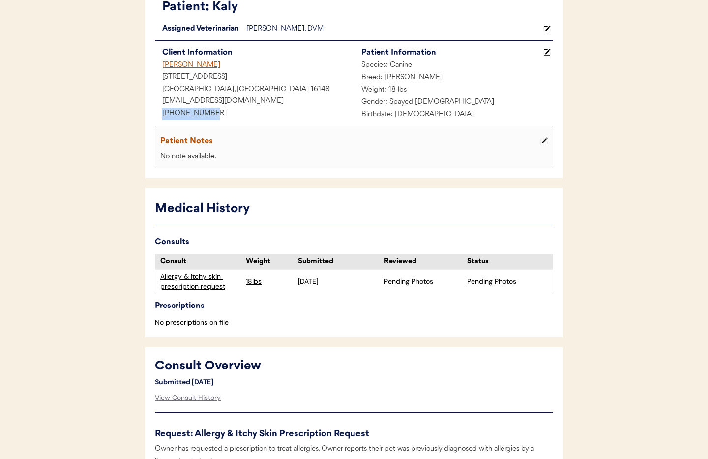
scroll to position [0, 0]
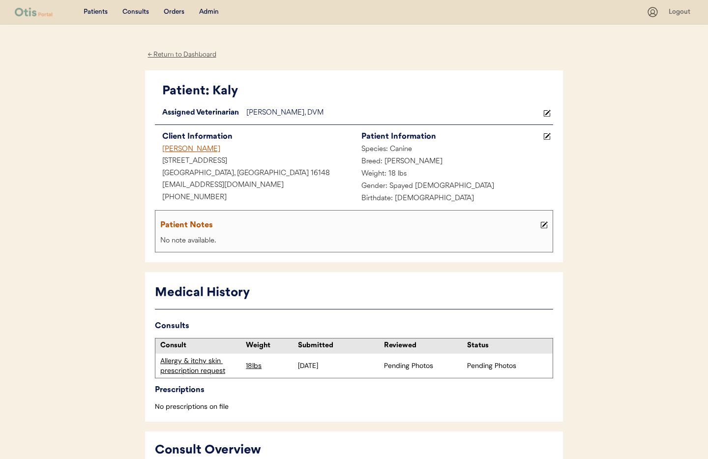
drag, startPoint x: 182, startPoint y: 58, endPoint x: 185, endPoint y: 47, distance: 10.7
click at [182, 58] on div "← Return to Dashboard" at bounding box center [182, 54] width 74 height 11
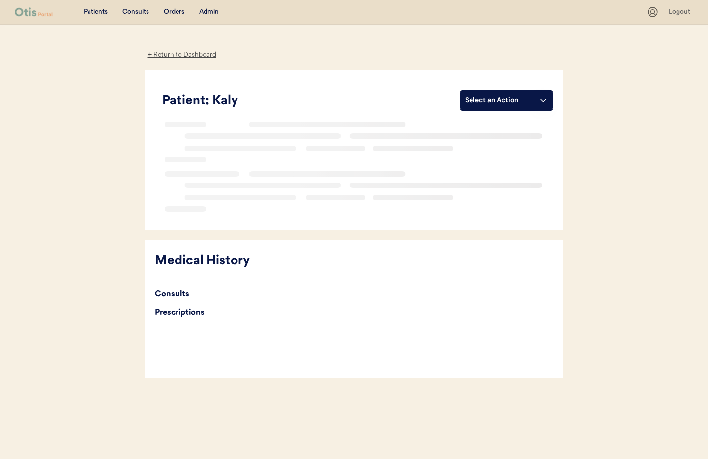
click at [209, 10] on div "Admin" at bounding box center [209, 12] width 20 height 10
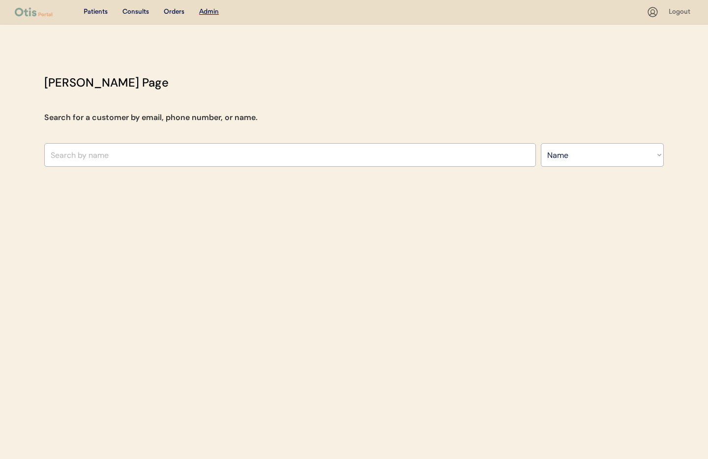
select select ""Name""
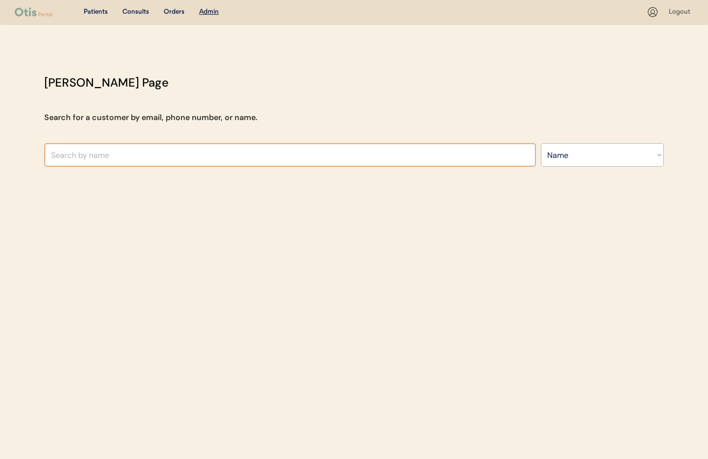
click at [148, 159] on input "text" at bounding box center [290, 155] width 492 height 24
paste input "Hi Dax, this is Janine, a veterinary nurse with Otis. Yes, we can prescribe all…"
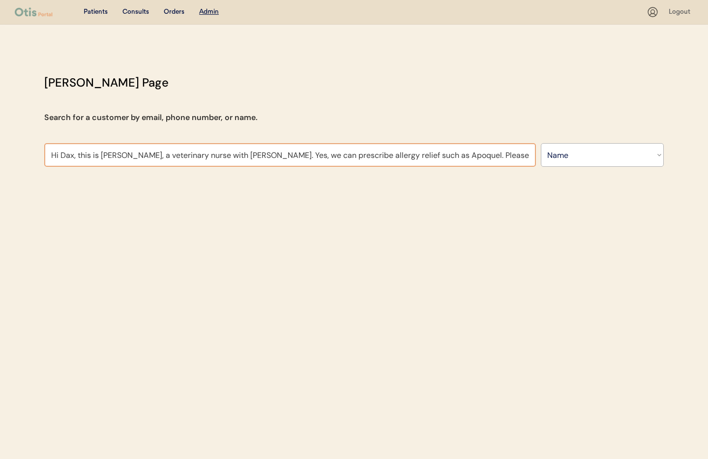
scroll to position [0, 79]
type input "Hi Dax, this is Janine, a veterinary nurse with Otis. Yes, we can prescribe all…"
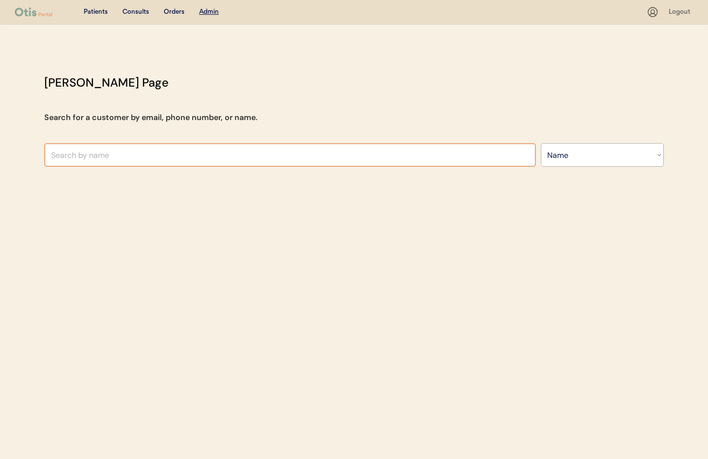
click at [453, 72] on div "Patients Consults Orders Admin Logout Otis Admin Page Search for a customer by …" at bounding box center [354, 229] width 708 height 459
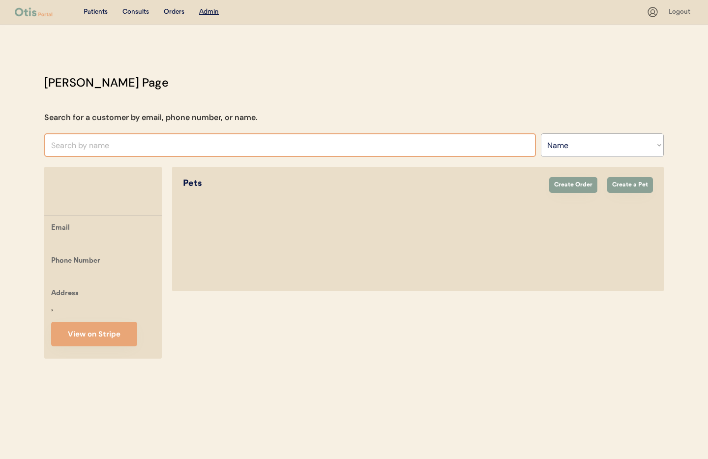
paste input "[PERSON_NAME]"
type input "[PERSON_NAME]"
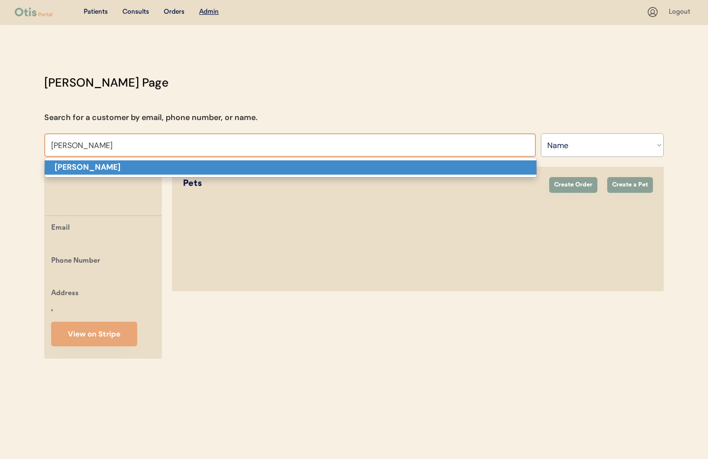
click at [215, 168] on p "[PERSON_NAME]" at bounding box center [291, 167] width 492 height 14
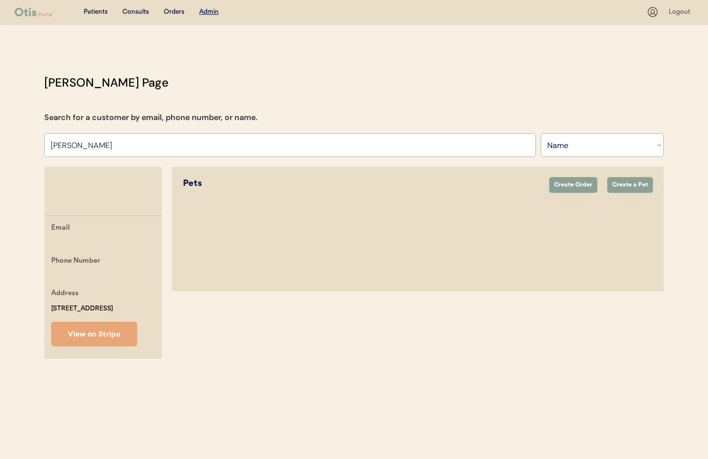
select select "true"
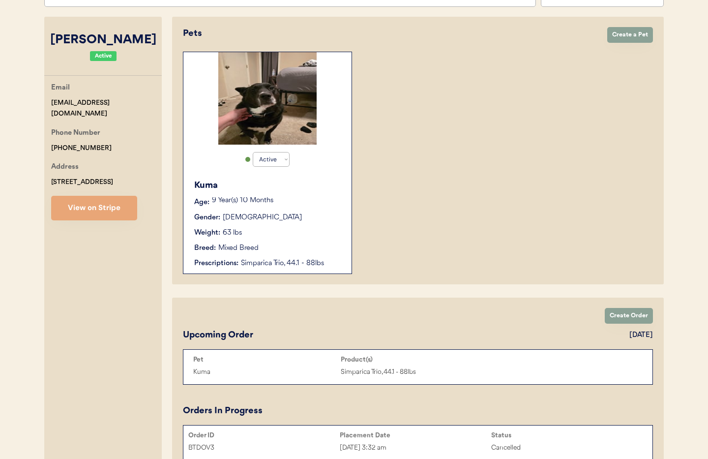
scroll to position [132, 0]
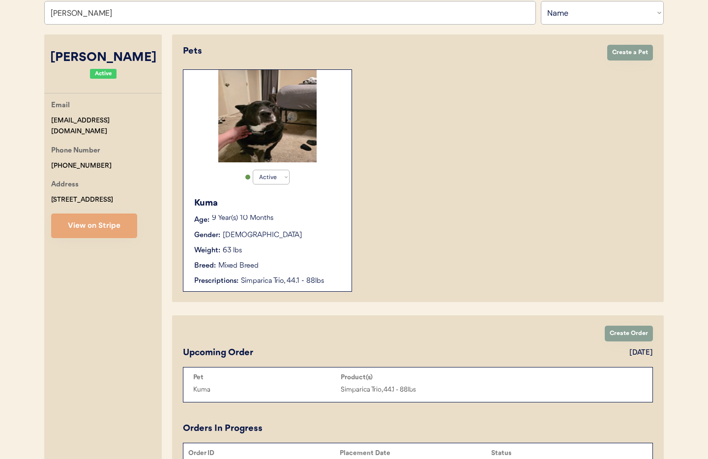
type input "[PERSON_NAME]"
click at [300, 229] on div "Kuma Age: 9 Year(s) 10 Months Gender: Female Weight: 63 lbs Breed: Mixed Breed …" at bounding box center [267, 241] width 158 height 99
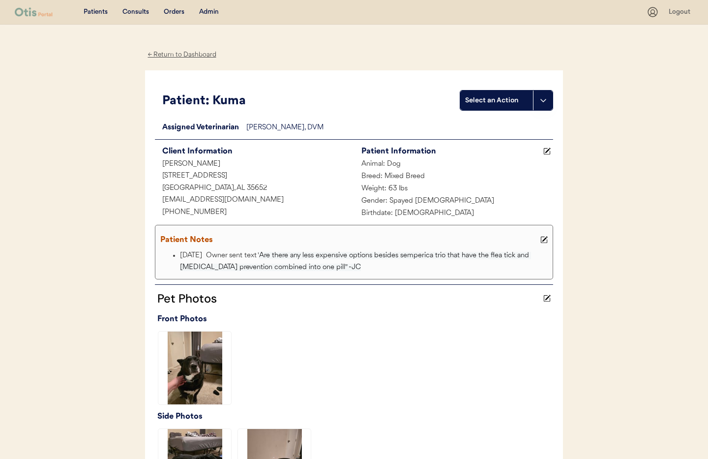
click at [209, 10] on div "Admin" at bounding box center [209, 12] width 20 height 10
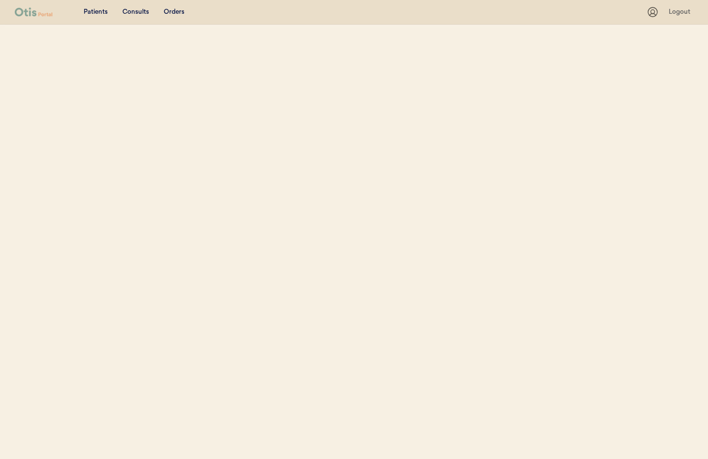
select select ""Name""
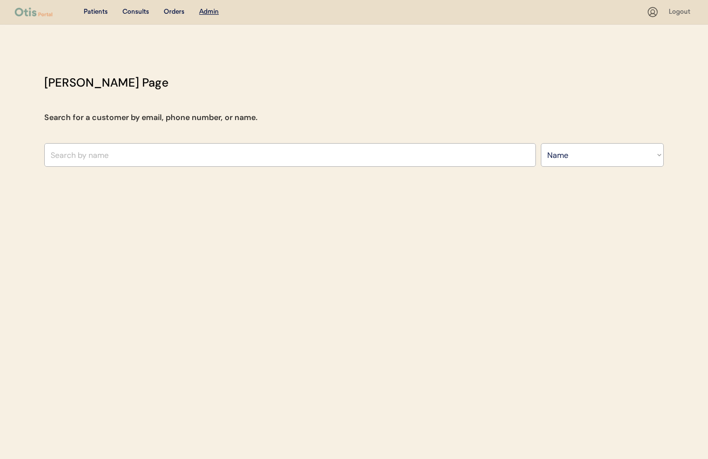
drag, startPoint x: 128, startPoint y: 141, endPoint x: 126, endPoint y: 150, distance: 8.6
click at [128, 143] on div "[PERSON_NAME] Page Search for a customer by email, phone number, or name. Searc…" at bounding box center [354, 123] width 640 height 98
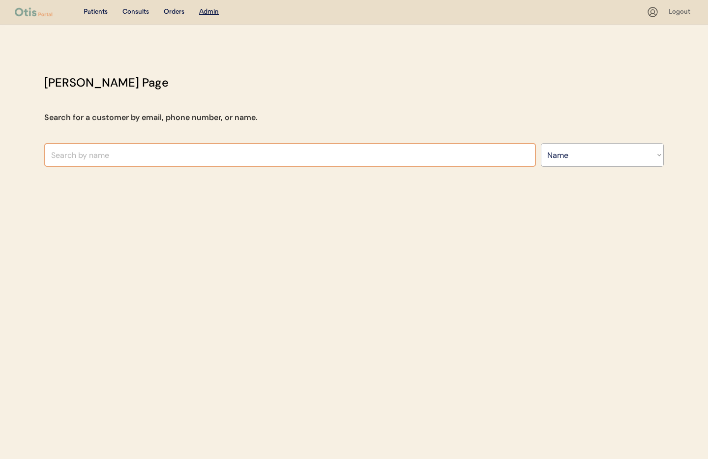
click at [124, 154] on input "text" at bounding box center [290, 155] width 492 height 24
paste input "[PERSON_NAME]"
type input "[PERSON_NAME]"
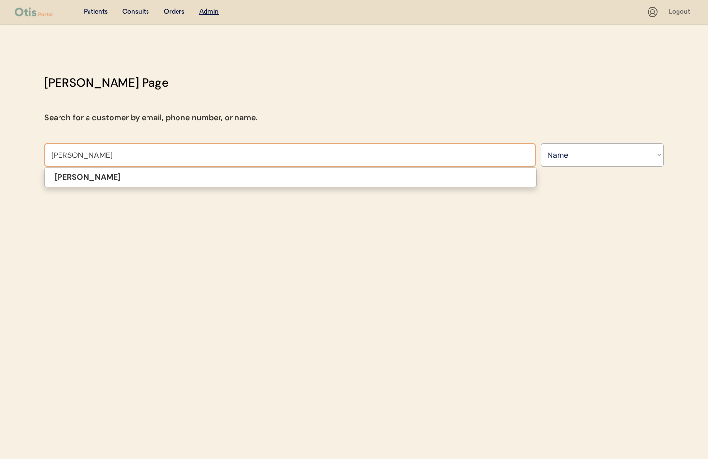
click at [116, 173] on p "[PERSON_NAME]" at bounding box center [291, 177] width 492 height 14
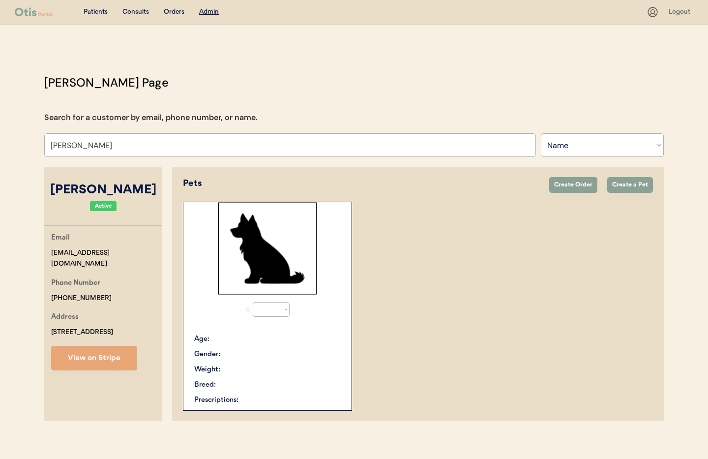
select select "true"
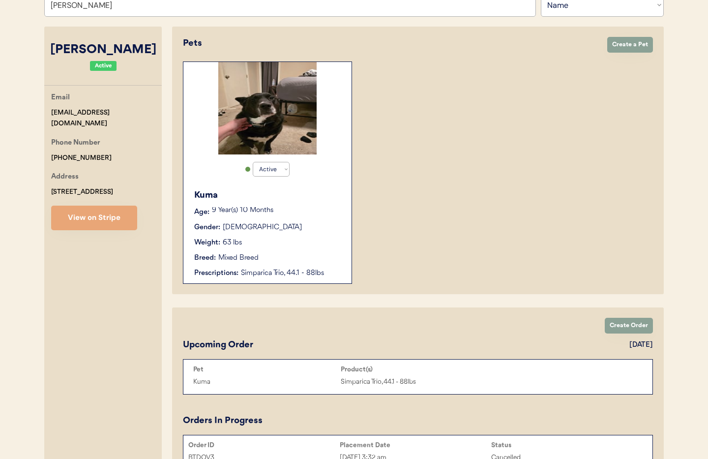
scroll to position [110, 0]
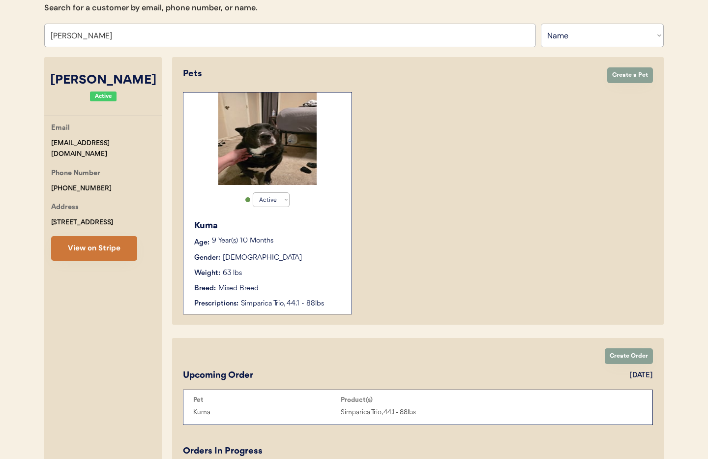
type input "[PERSON_NAME]"
click at [350, 252] on div "Active Active Inactive Kuma Age: [DEMOGRAPHIC_DATA] Year(s) 10 Months Gender: […" at bounding box center [267, 203] width 169 height 222
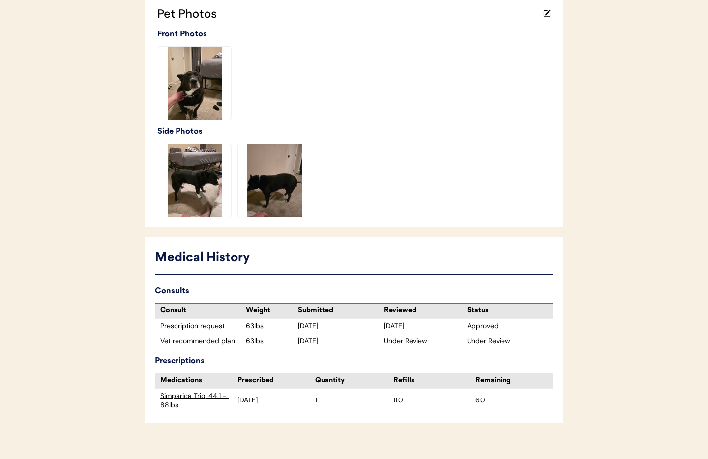
scroll to position [298, 0]
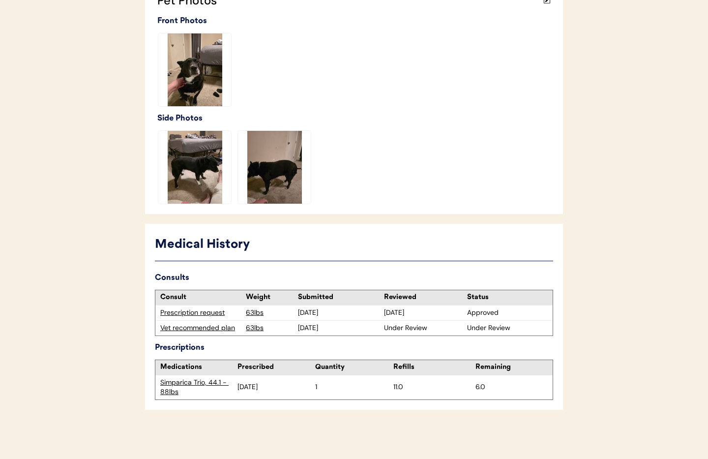
click at [206, 326] on div "Vet recommended plan" at bounding box center [200, 328] width 81 height 10
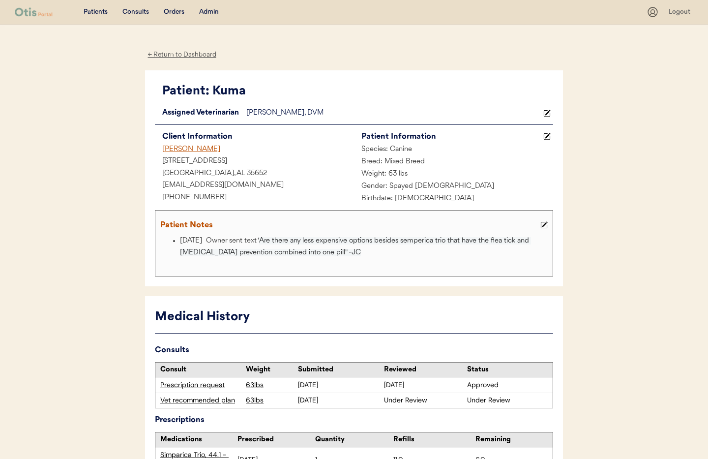
click at [186, 52] on div "← Return to Dashboard" at bounding box center [182, 54] width 74 height 11
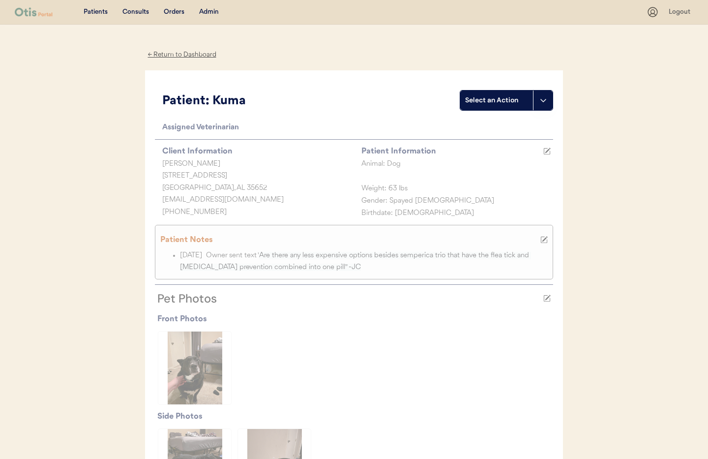
click at [187, 52] on div "← Return to Dashboard" at bounding box center [182, 54] width 74 height 11
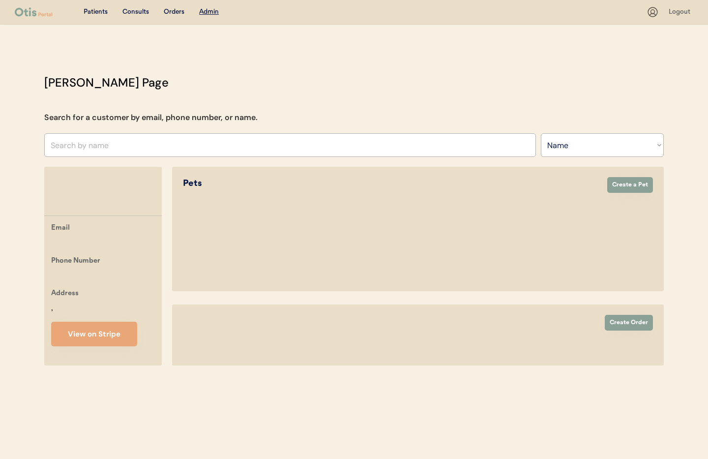
select select ""Name""
select select "true"
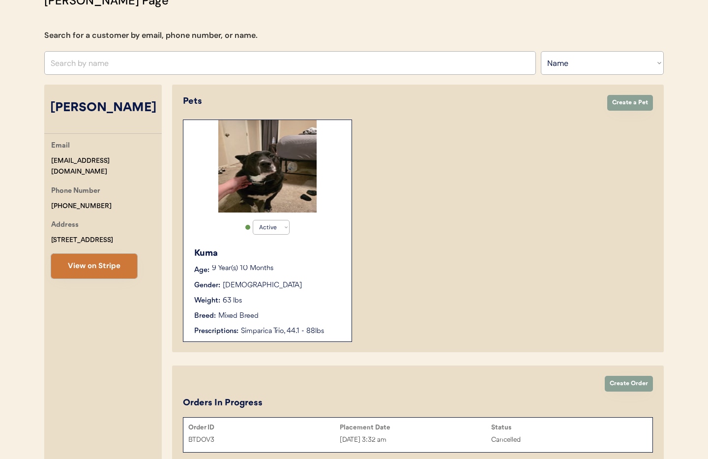
click at [100, 261] on button "View on Stripe" at bounding box center [94, 266] width 86 height 25
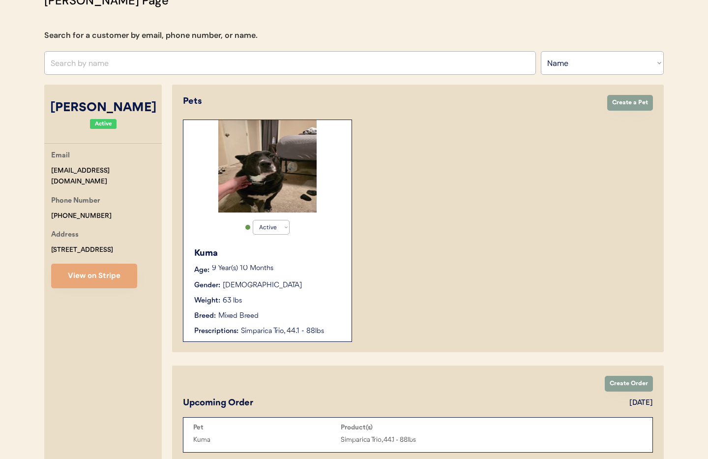
click at [295, 261] on div "Kuma Age: 9 Year(s) 10 Months Gender: Female Weight: 63 lbs Breed: Mixed Breed …" at bounding box center [267, 291] width 158 height 99
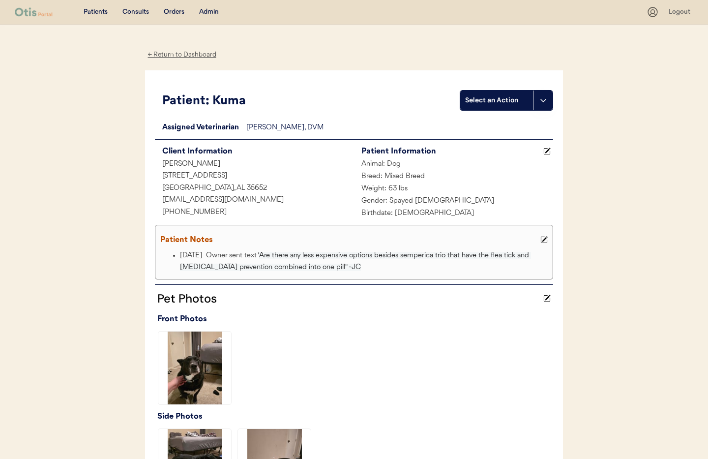
click at [546, 239] on use at bounding box center [544, 240] width 7 height 7
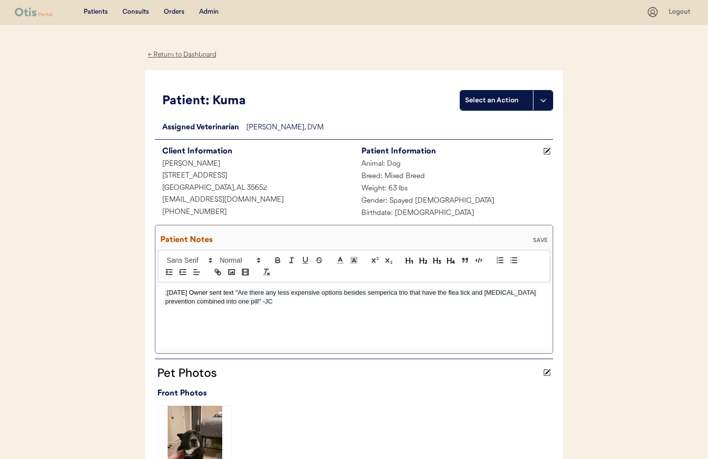
drag, startPoint x: 165, startPoint y: 292, endPoint x: 181, endPoint y: 296, distance: 16.7
click at [165, 293] on p ";8/14/25 Owner sent text " Are there any less expensive options besides semperi…" at bounding box center [354, 297] width 378 height 18
click at [540, 240] on div "SAVE" at bounding box center [541, 240] width 20 height 6
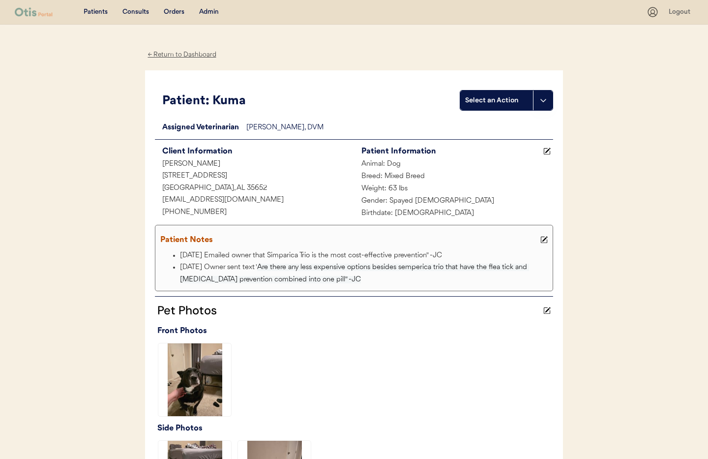
click at [172, 52] on div "← Return to Dashboard" at bounding box center [182, 54] width 74 height 11
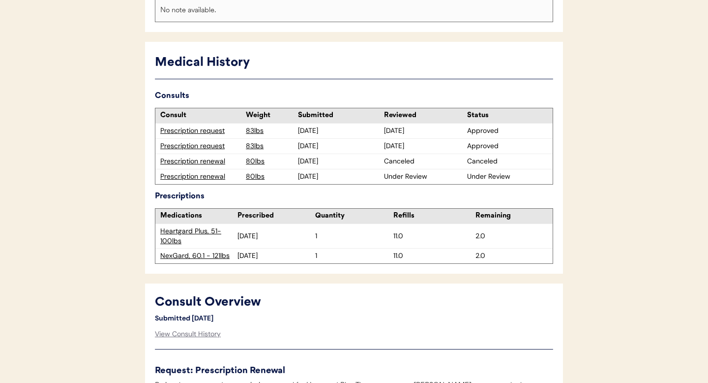
scroll to position [246, 0]
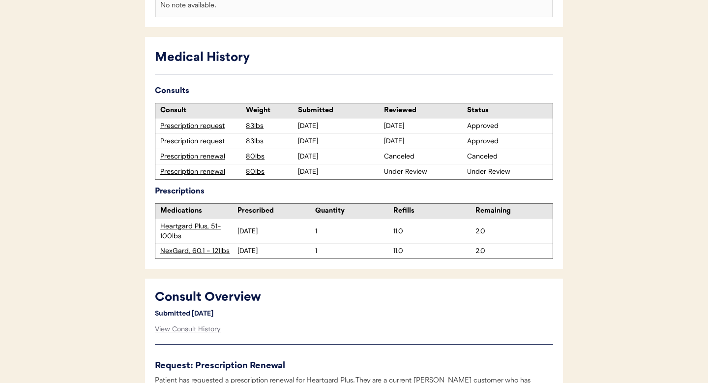
click at [204, 174] on div "Prescription renewal" at bounding box center [200, 172] width 81 height 10
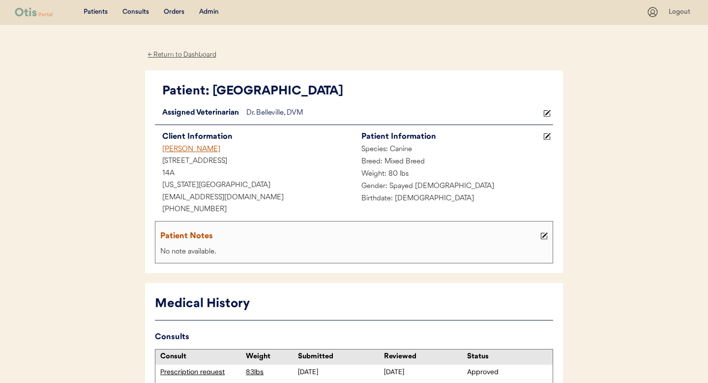
drag, startPoint x: 179, startPoint y: 152, endPoint x: 220, endPoint y: 152, distance: 41.3
click at [179, 152] on div "[PERSON_NAME]" at bounding box center [254, 150] width 199 height 12
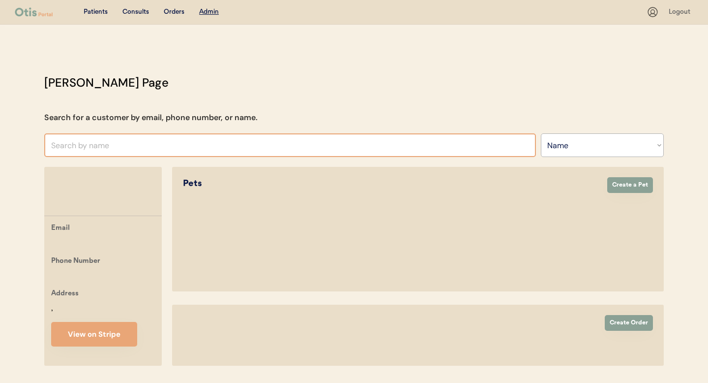
select select ""Name""
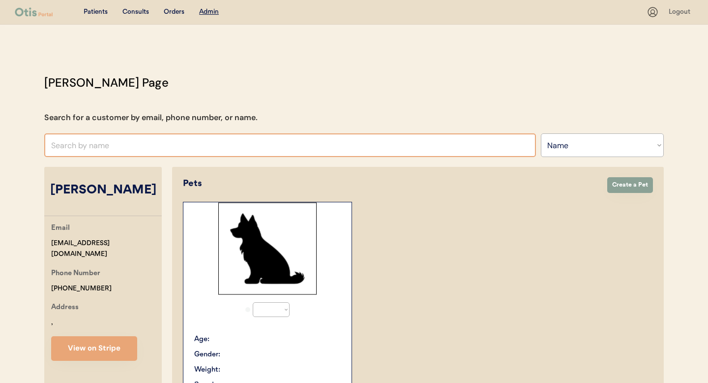
select select "true"
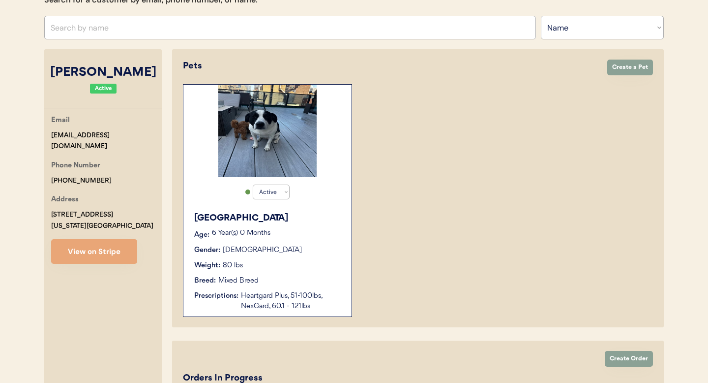
scroll to position [119, 0]
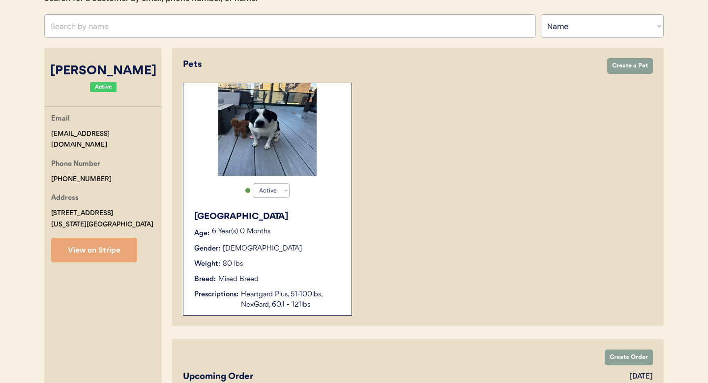
click at [289, 243] on div "Tokyo Age: 6 Year(s) 0 Months Gender: Female Weight: 80 lbs Breed: Mixed Breed …" at bounding box center [267, 260] width 158 height 110
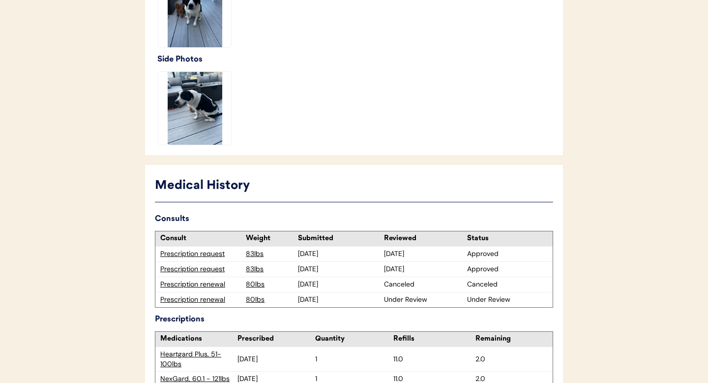
scroll to position [419, 0]
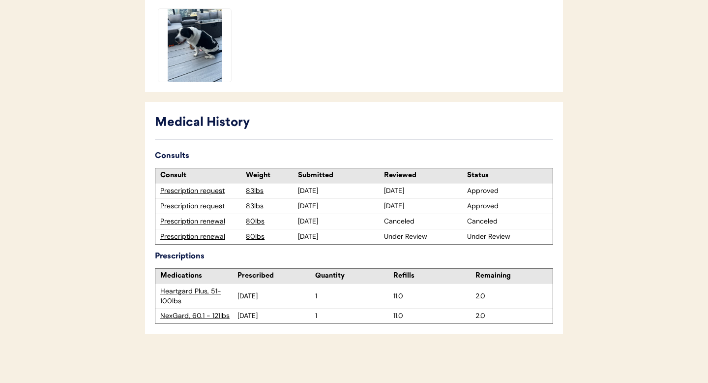
drag, startPoint x: 208, startPoint y: 238, endPoint x: 227, endPoint y: 235, distance: 19.3
click at [208, 238] on div "Prescription renewal" at bounding box center [200, 237] width 81 height 10
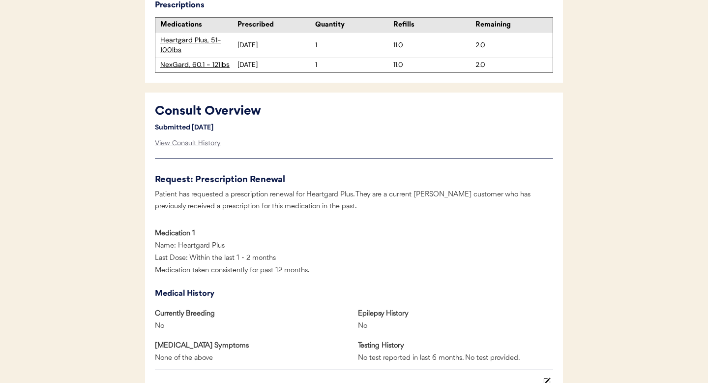
scroll to position [431, 0]
click at [186, 141] on div "View Consult History" at bounding box center [188, 144] width 66 height 20
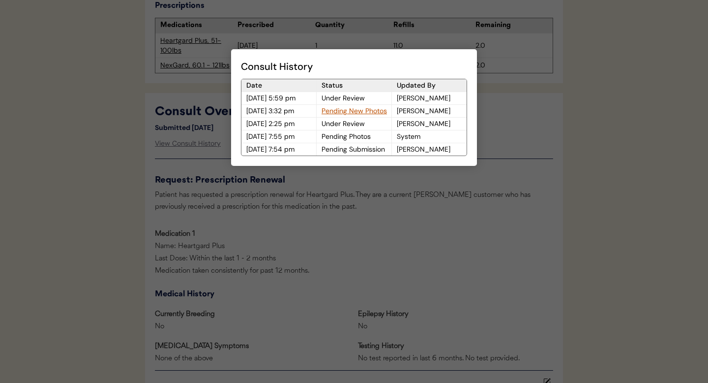
click at [305, 217] on div at bounding box center [354, 191] width 708 height 383
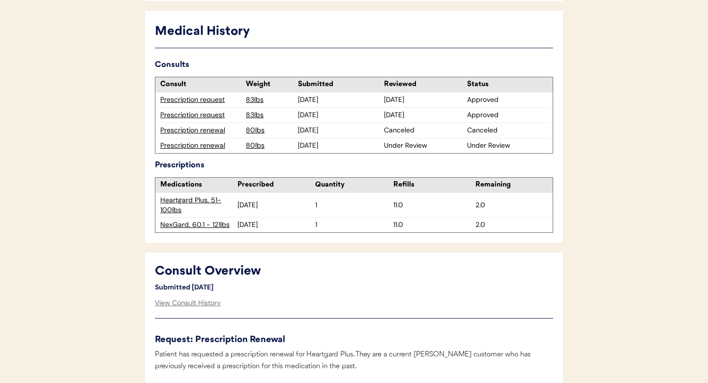
scroll to position [0, 0]
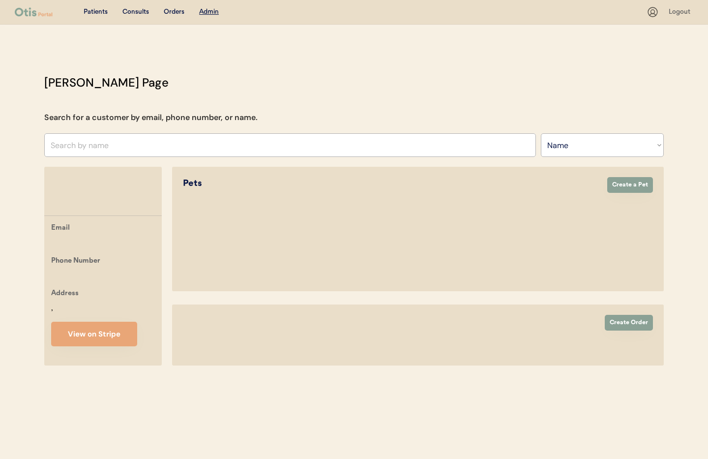
select select ""Name""
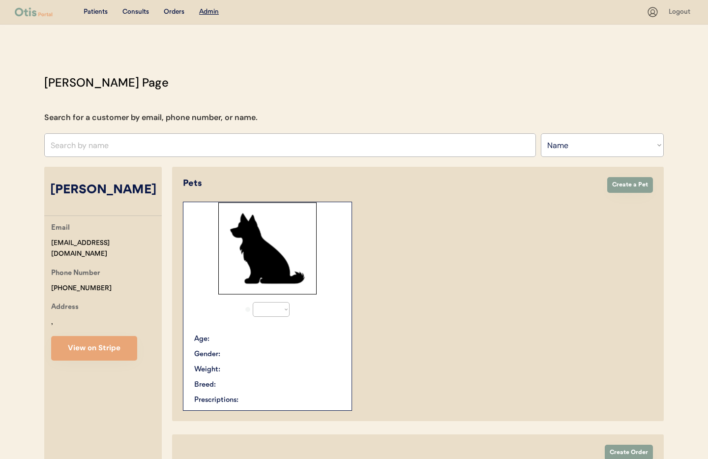
select select "true"
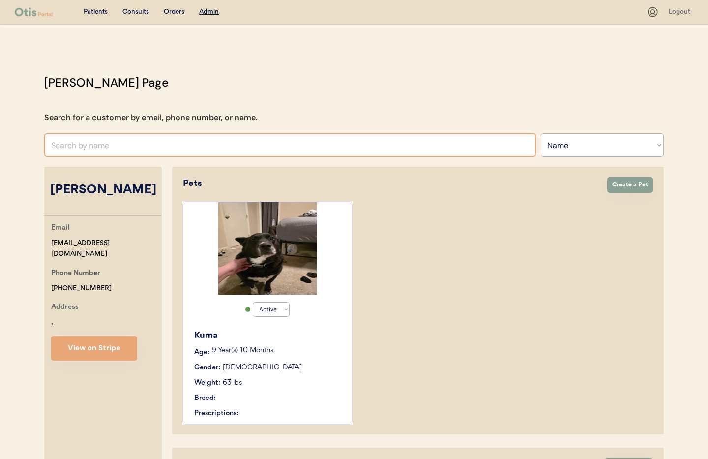
click at [229, 140] on input "text" at bounding box center [290, 145] width 492 height 24
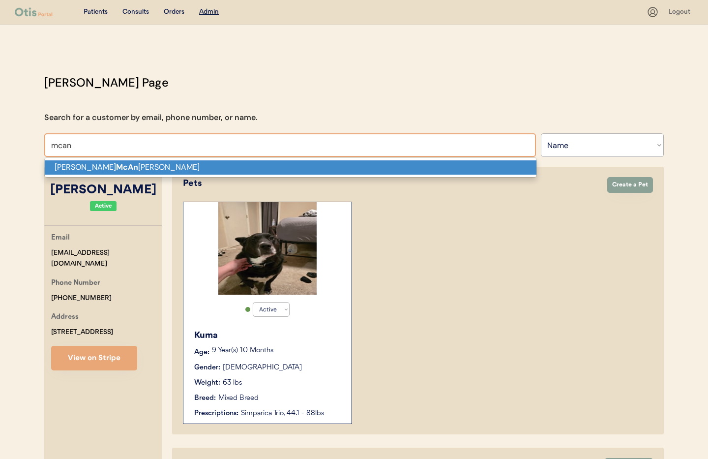
click at [231, 164] on p "Hollie McAn arney" at bounding box center [291, 167] width 492 height 14
type input "Hollie McAnarney"
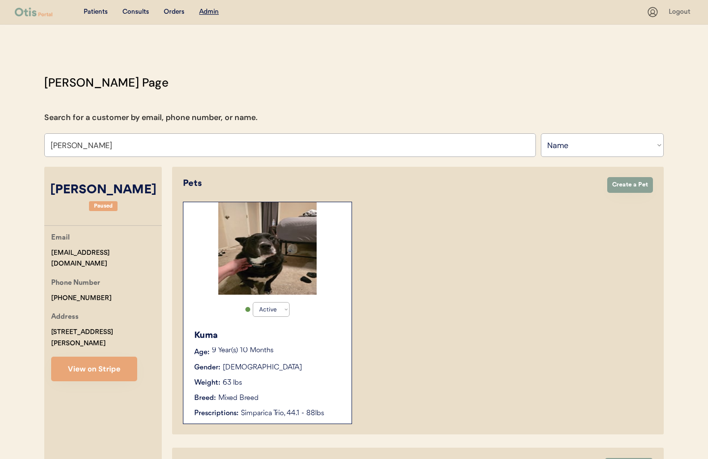
select select "true"
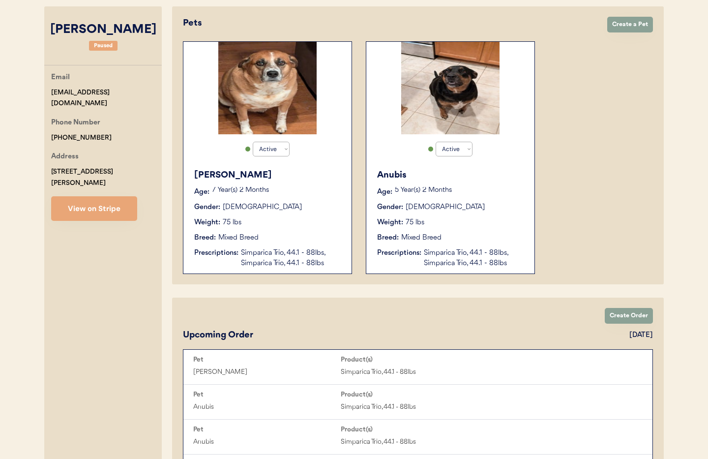
scroll to position [156, 0]
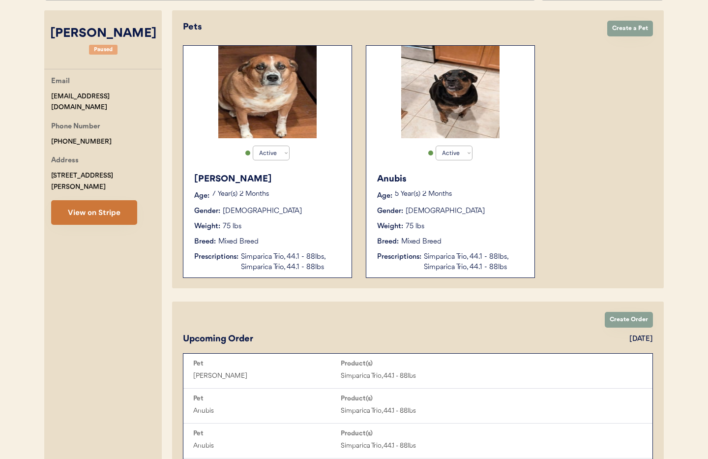
type input "[PERSON_NAME]"
click at [112, 200] on button "View on Stripe" at bounding box center [94, 212] width 86 height 25
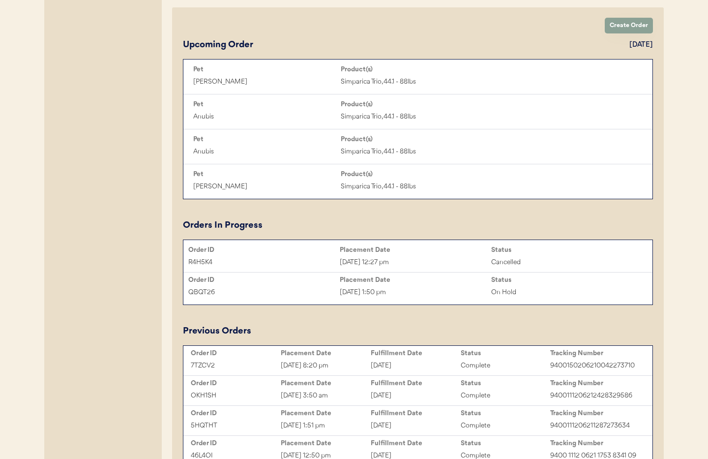
scroll to position [446, 0]
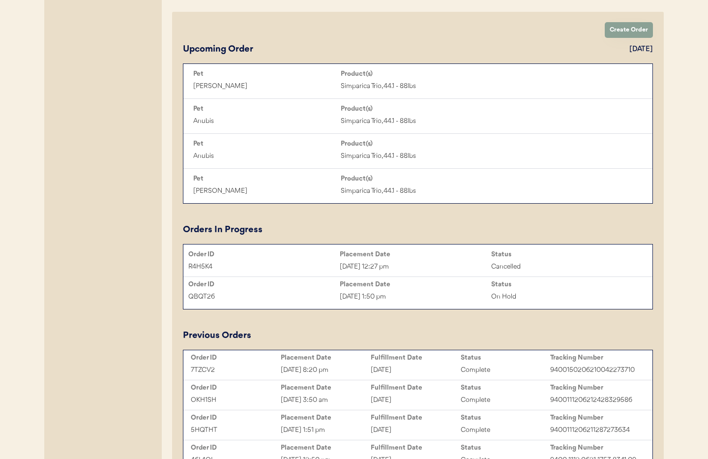
click at [424, 294] on div "Jun 24, 2025 1:50 pm" at bounding box center [416, 296] width 152 height 11
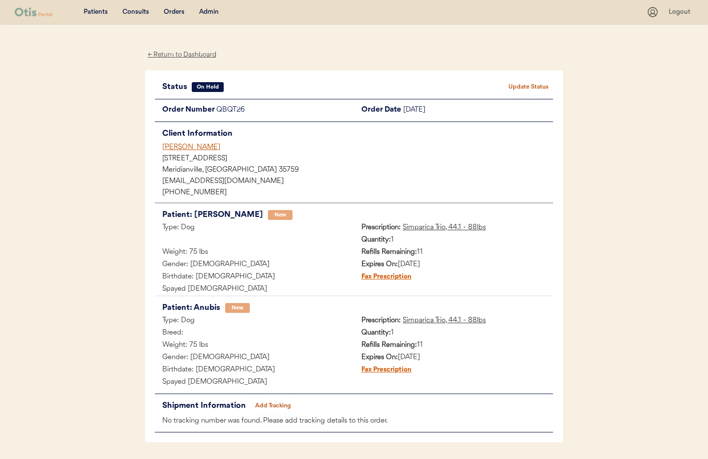
scroll to position [0, 0]
click at [522, 88] on button "Update Status" at bounding box center [528, 87] width 49 height 14
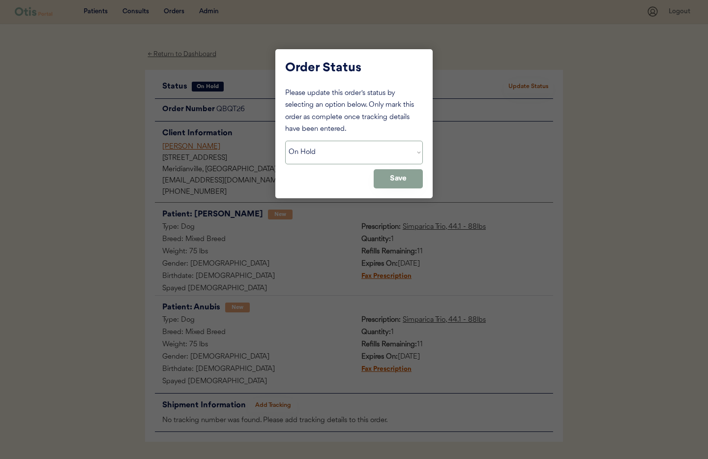
click at [312, 150] on select "Status On Hold New In Progress Complete Pending HW Consent Cancelled" at bounding box center [354, 153] width 138 height 24
select select ""new""
click at [285, 141] on select "Status On Hold New In Progress Complete Pending HW Consent Cancelled" at bounding box center [354, 153] width 138 height 24
click at [388, 181] on button "Save" at bounding box center [398, 178] width 49 height 19
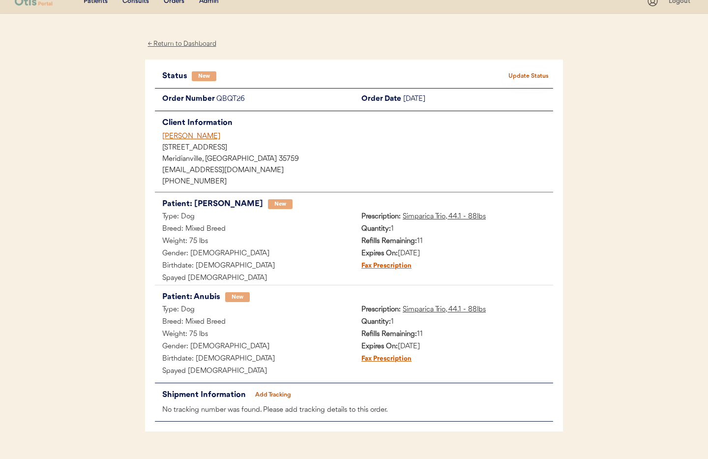
scroll to position [9, 0]
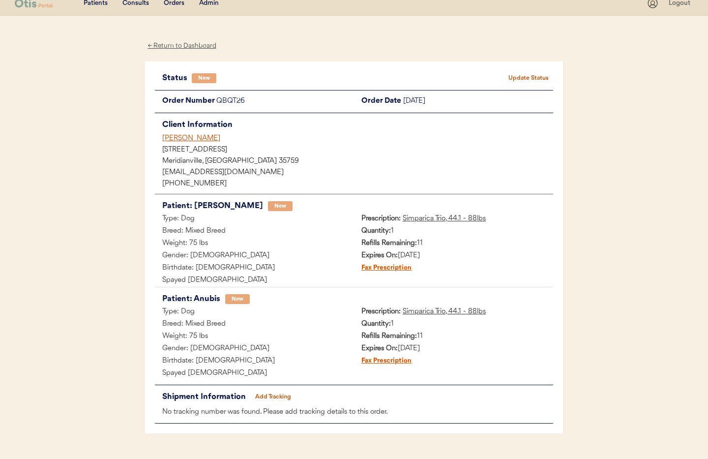
click at [182, 142] on div "Hollie McAnarney" at bounding box center [357, 138] width 391 height 10
click at [182, 137] on div "Hollie McAnarney" at bounding box center [357, 138] width 391 height 10
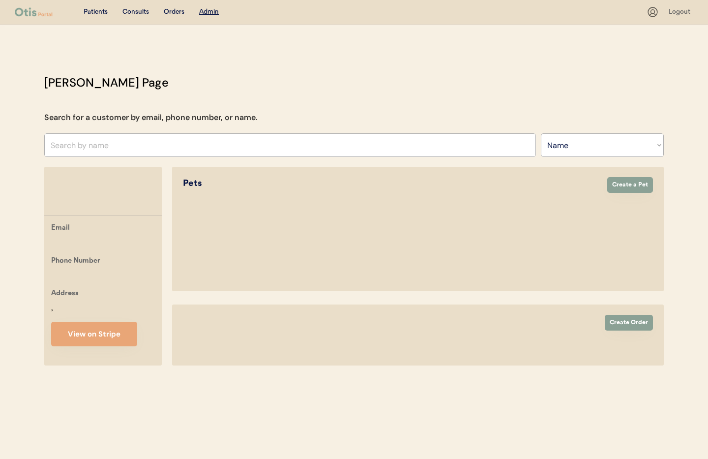
select select ""Name""
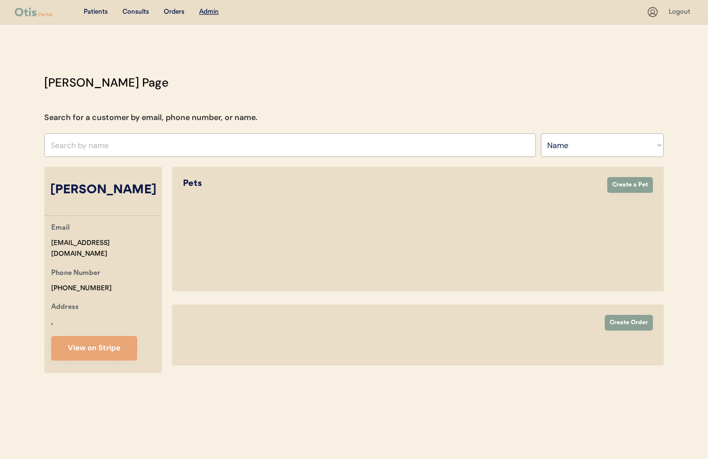
select select "true"
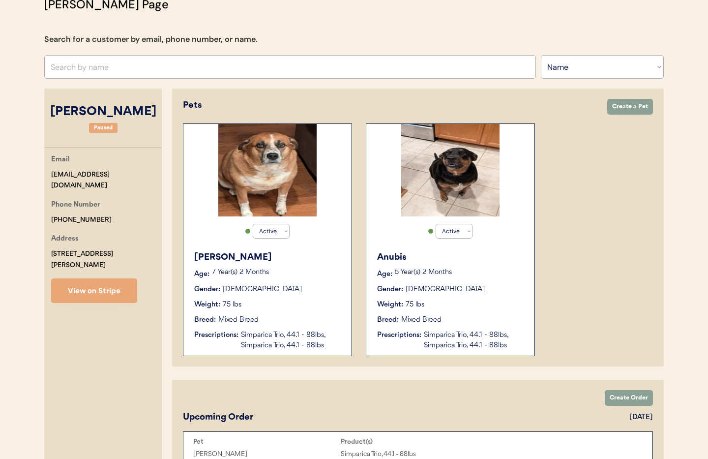
scroll to position [73, 0]
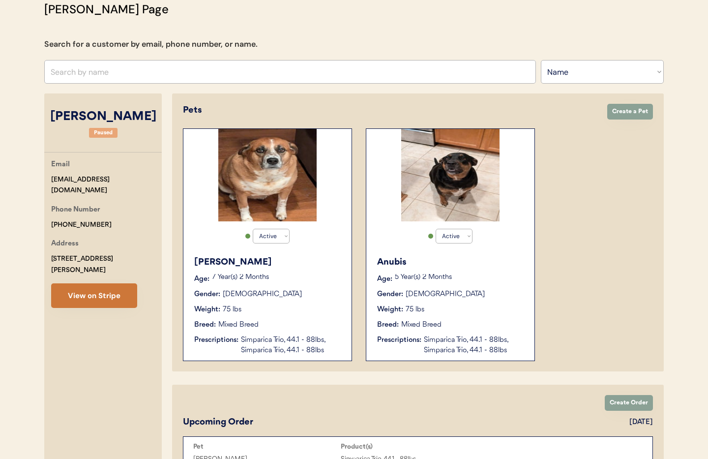
click at [72, 283] on button "View on Stripe" at bounding box center [94, 295] width 86 height 25
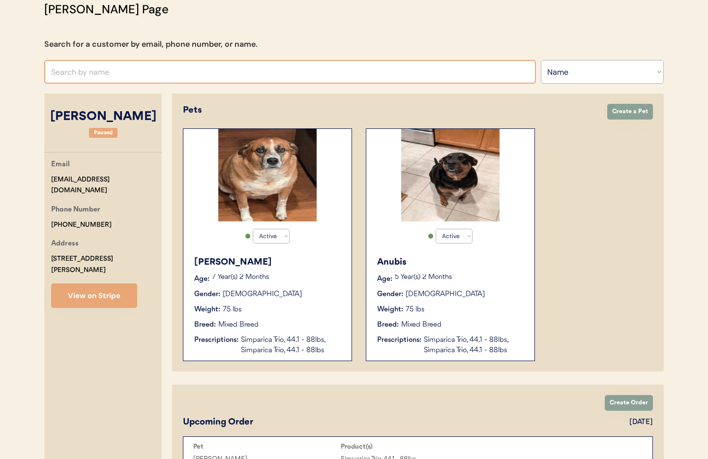
click at [134, 69] on input "text" at bounding box center [290, 72] width 492 height 24
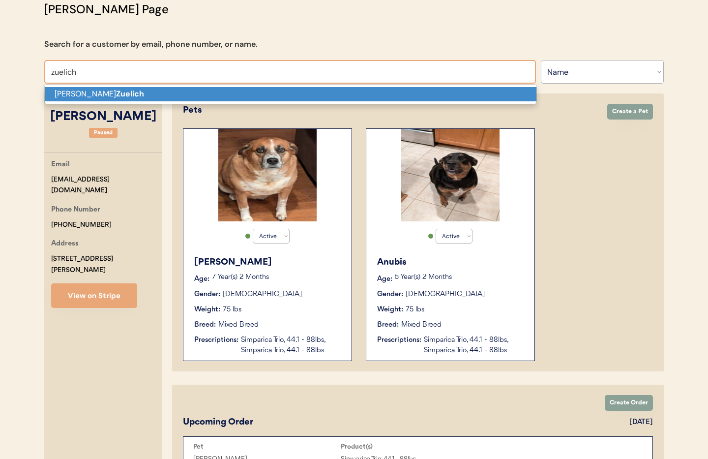
click at [130, 90] on p "[PERSON_NAME]" at bounding box center [291, 94] width 492 height 14
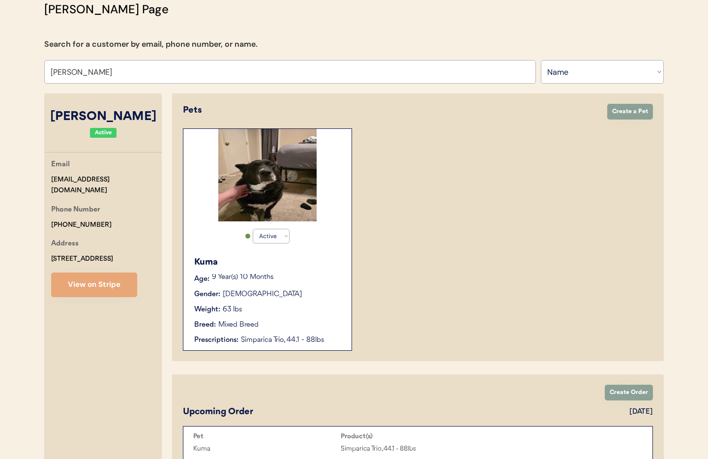
scroll to position [69, 0]
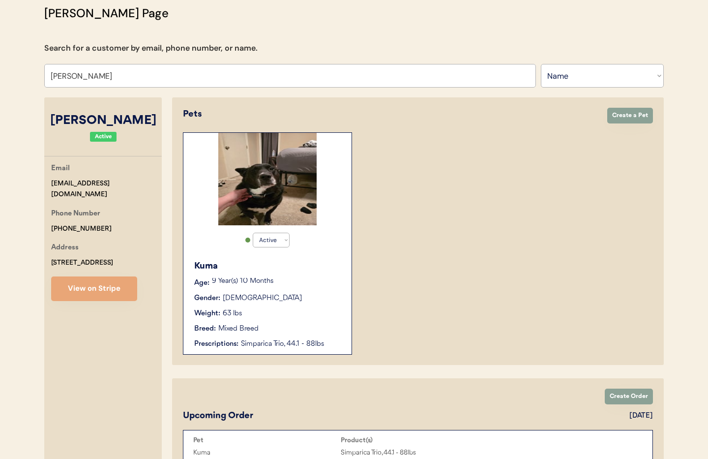
type input "[PERSON_NAME]"
click at [310, 318] on div "Weight: 63 lbs" at bounding box center [268, 313] width 148 height 10
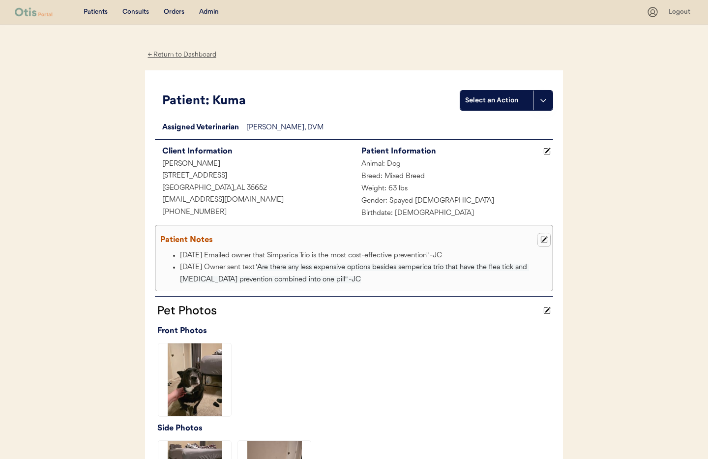
click at [543, 237] on icon at bounding box center [544, 239] width 7 height 7
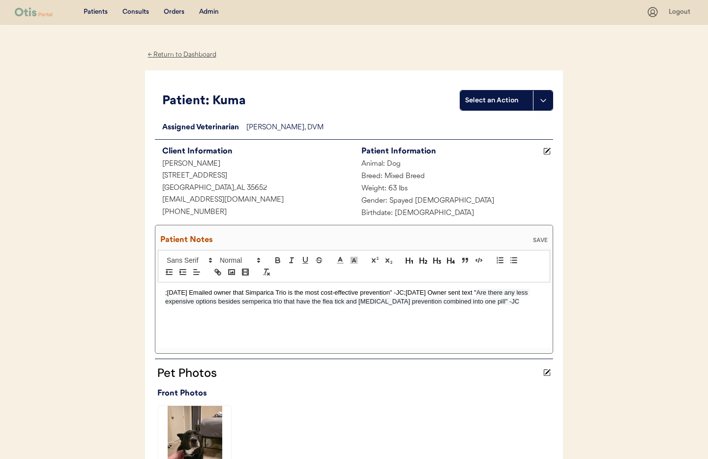
click at [164, 294] on div ";[DATE] Emailed owner that Simparica Trio is the most cost-effective prevention…" at bounding box center [354, 315] width 393 height 66
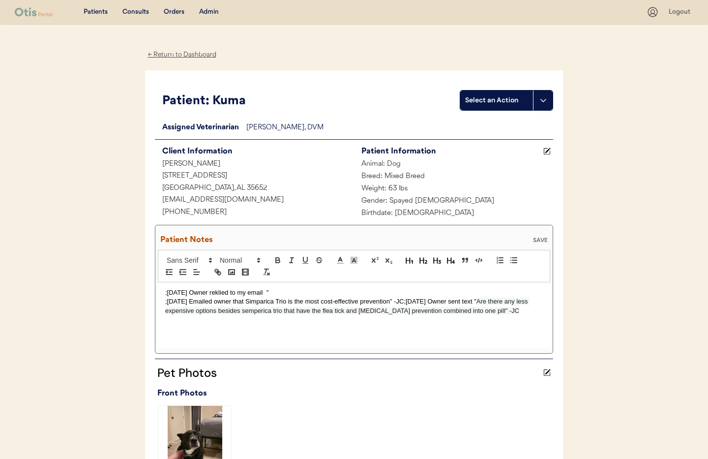
drag, startPoint x: 219, startPoint y: 292, endPoint x: 231, endPoint y: 296, distance: 12.4
click at [219, 292] on p ";[DATE] Owner reklied to my email "" at bounding box center [354, 292] width 378 height 9
click at [275, 292] on p ";[DATE] Owner replied to my email "" at bounding box center [354, 292] width 378 height 9
click at [540, 237] on div "SAVE" at bounding box center [541, 240] width 20 height 6
